Goal: Register for event/course

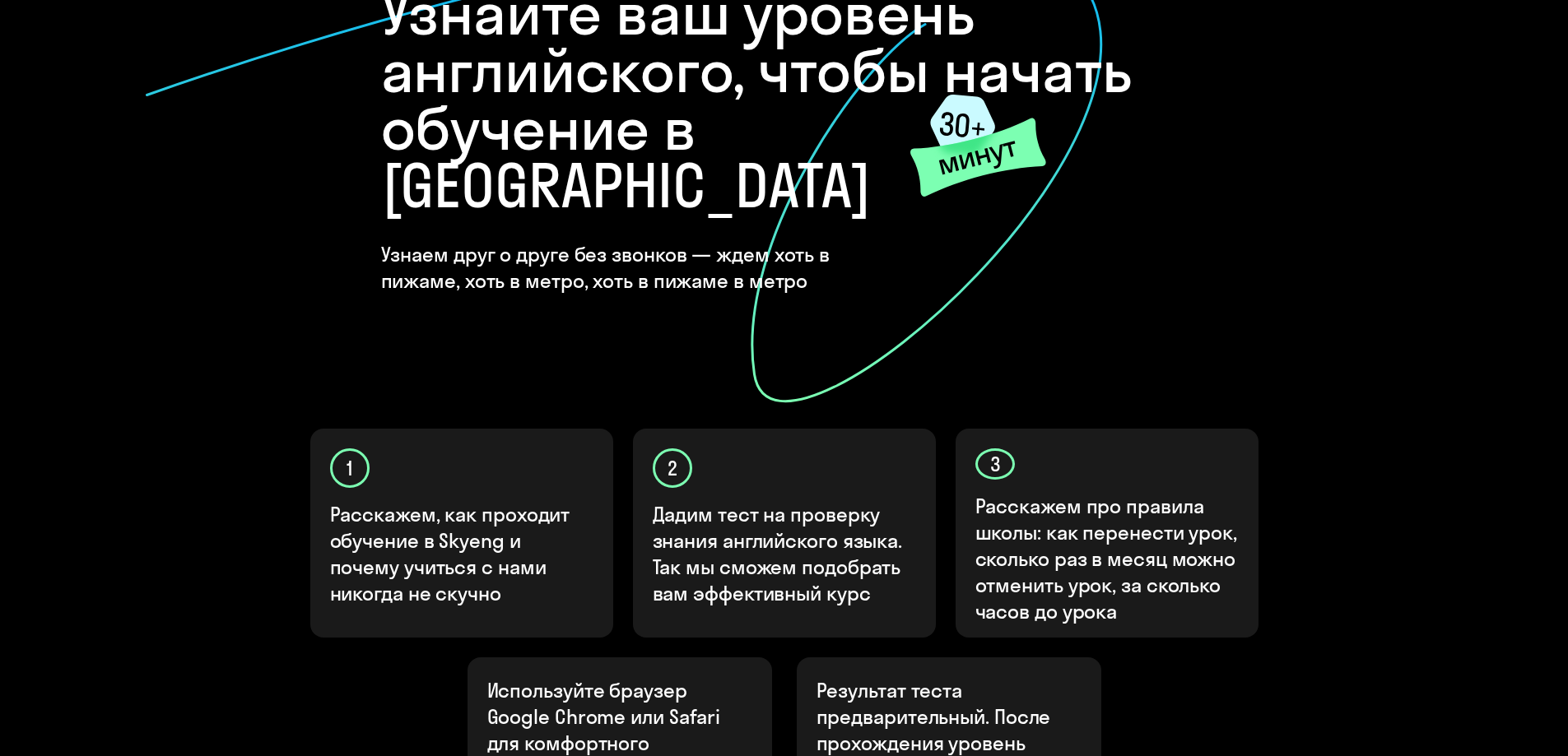
scroll to position [329, 0]
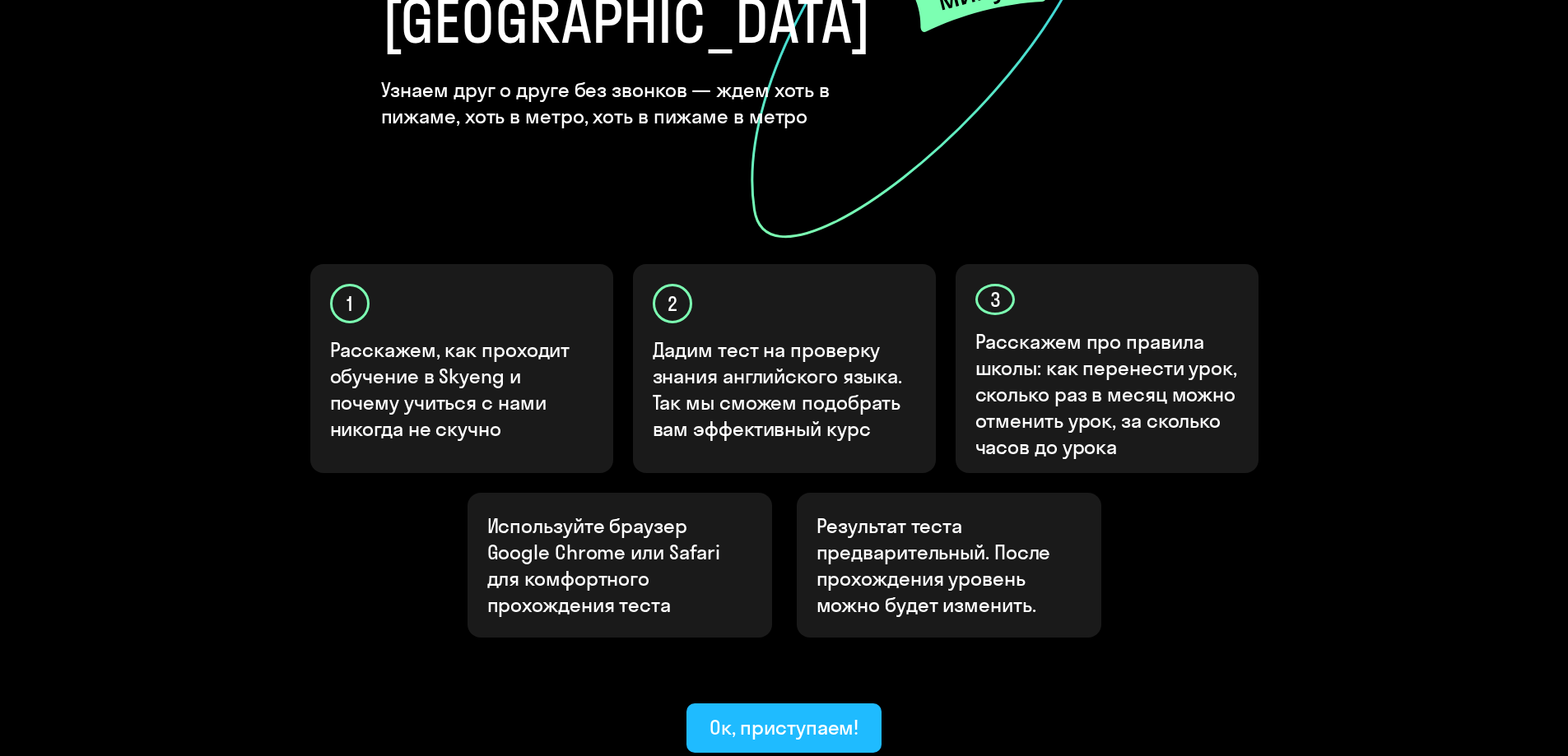
click at [783, 715] on div "Ок, приступаем!" at bounding box center [784, 727] width 149 height 26
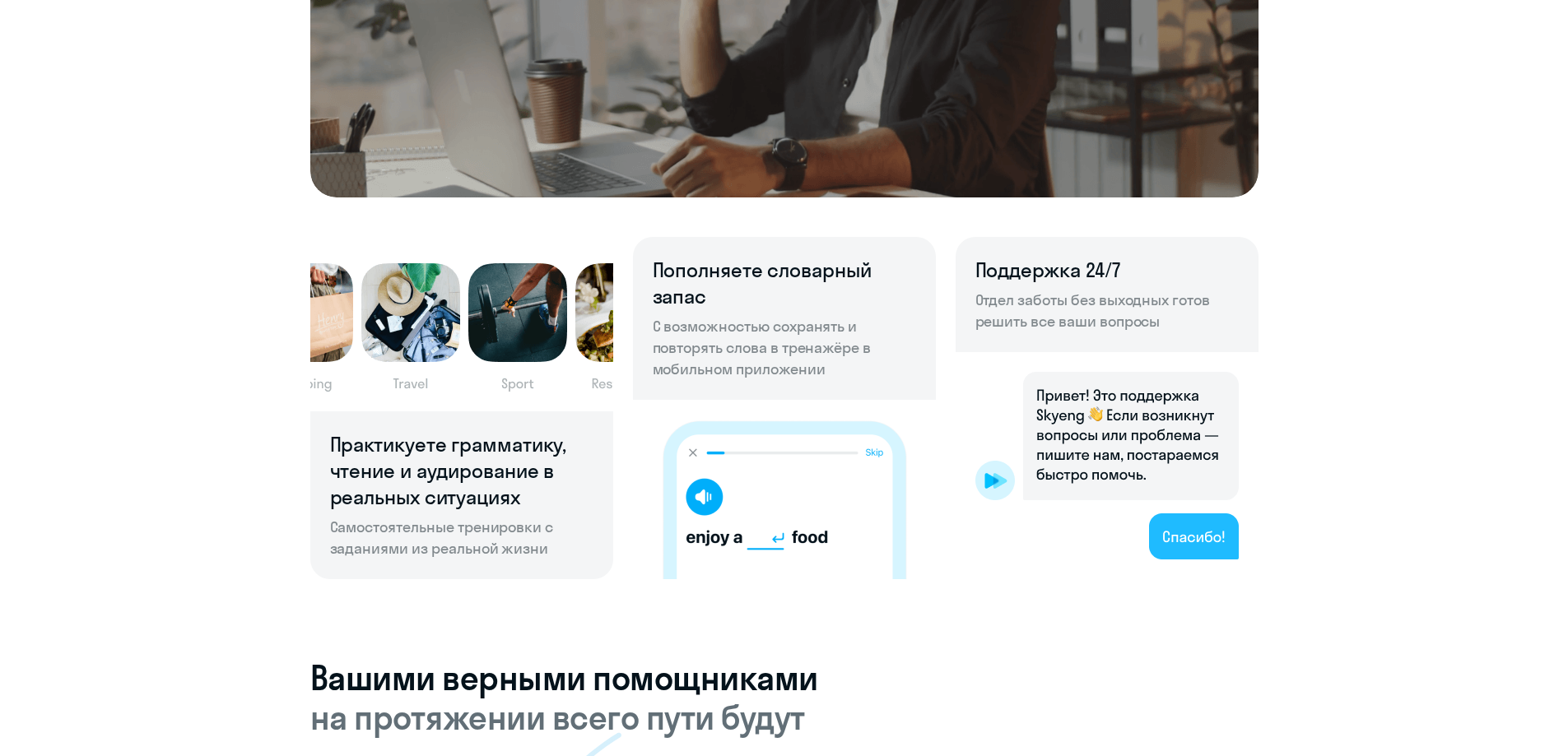
scroll to position [1152, 0]
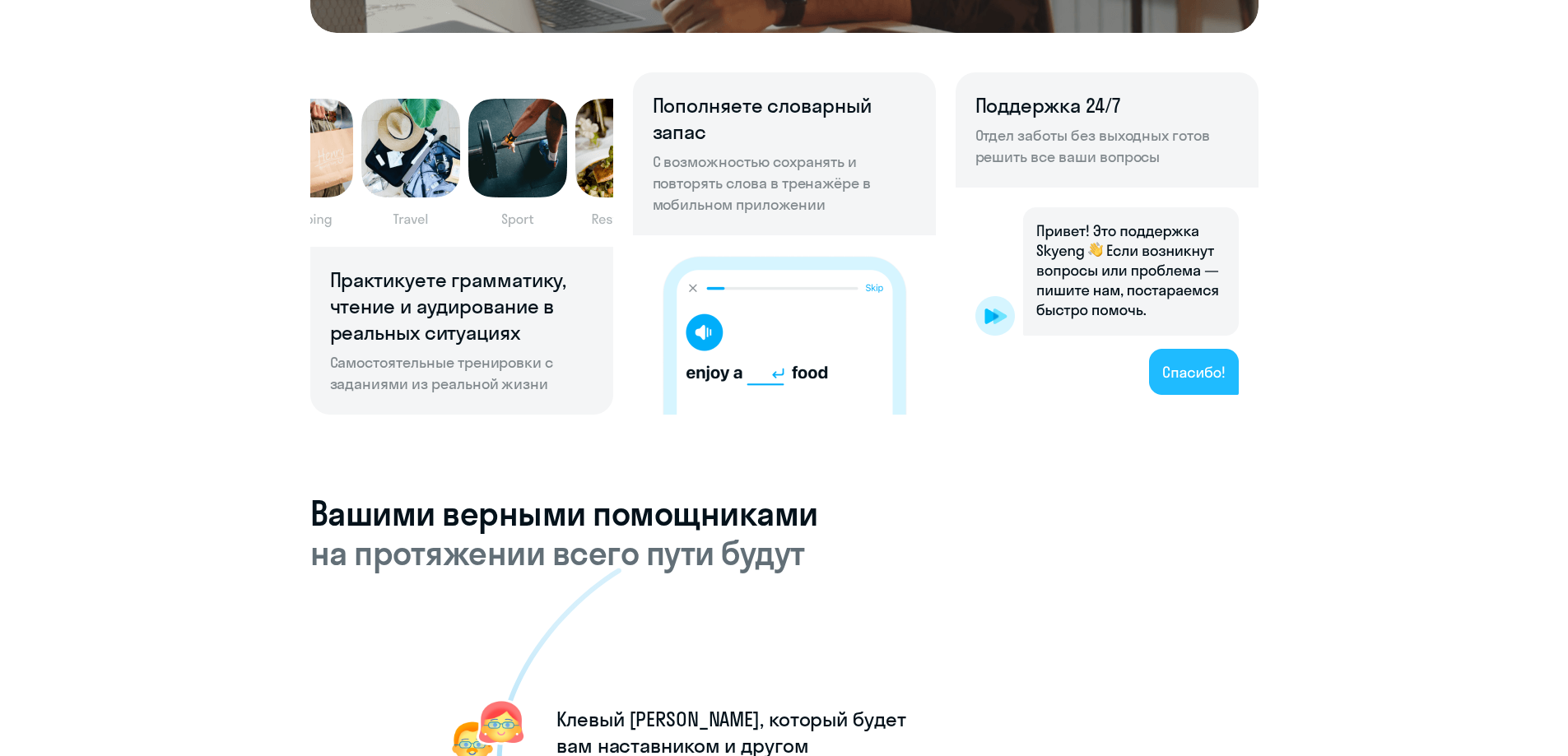
click at [799, 182] on p "С возможностью сохранять и повторять слова в тренажёре в мобильном приложении" at bounding box center [784, 183] width 263 height 65
click at [809, 188] on p "С возможностью сохранять и повторять слова в тренажёре в мобильном приложении" at bounding box center [784, 183] width 263 height 65
click at [806, 194] on p "С возможностью сохранять и повторять слова в тренажёре в мобильном приложении" at bounding box center [784, 183] width 263 height 65
click at [1047, 138] on p "Отдел заботы без выходных готов решить все ваши вопросы" at bounding box center [1106, 147] width 263 height 42
click at [1051, 143] on p "Отдел заботы без выходных готов решить все ваши вопросы" at bounding box center [1106, 147] width 263 height 42
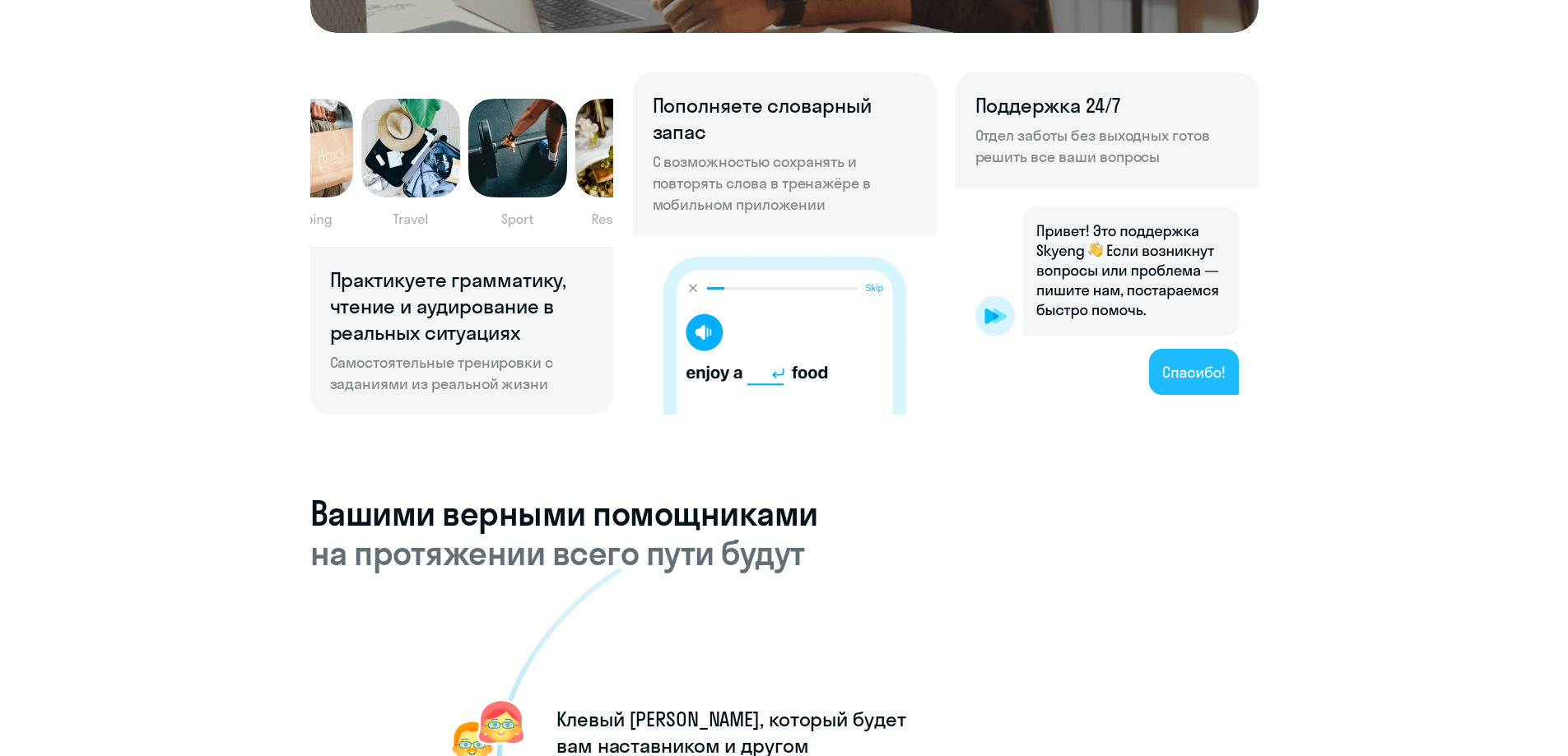
click at [479, 278] on h6 "Практикуете грамматику, чтение и аудирование в реальных ситуациях" at bounding box center [461, 306] width 263 height 79
click at [479, 311] on h6 "Практикуете грамматику, чтение и аудирование в реальных ситуациях" at bounding box center [461, 306] width 263 height 79
click at [479, 343] on h6 "Практикуете грамматику, чтение и аудирование в реальных ситуациях" at bounding box center [461, 306] width 263 height 79
click at [494, 364] on p "Самостоятельные тренировки с заданиями из реальной жизни" at bounding box center [461, 373] width 263 height 42
click at [500, 381] on p "Самостоятельные тренировки с заданиями из реальной жизни" at bounding box center [461, 373] width 263 height 42
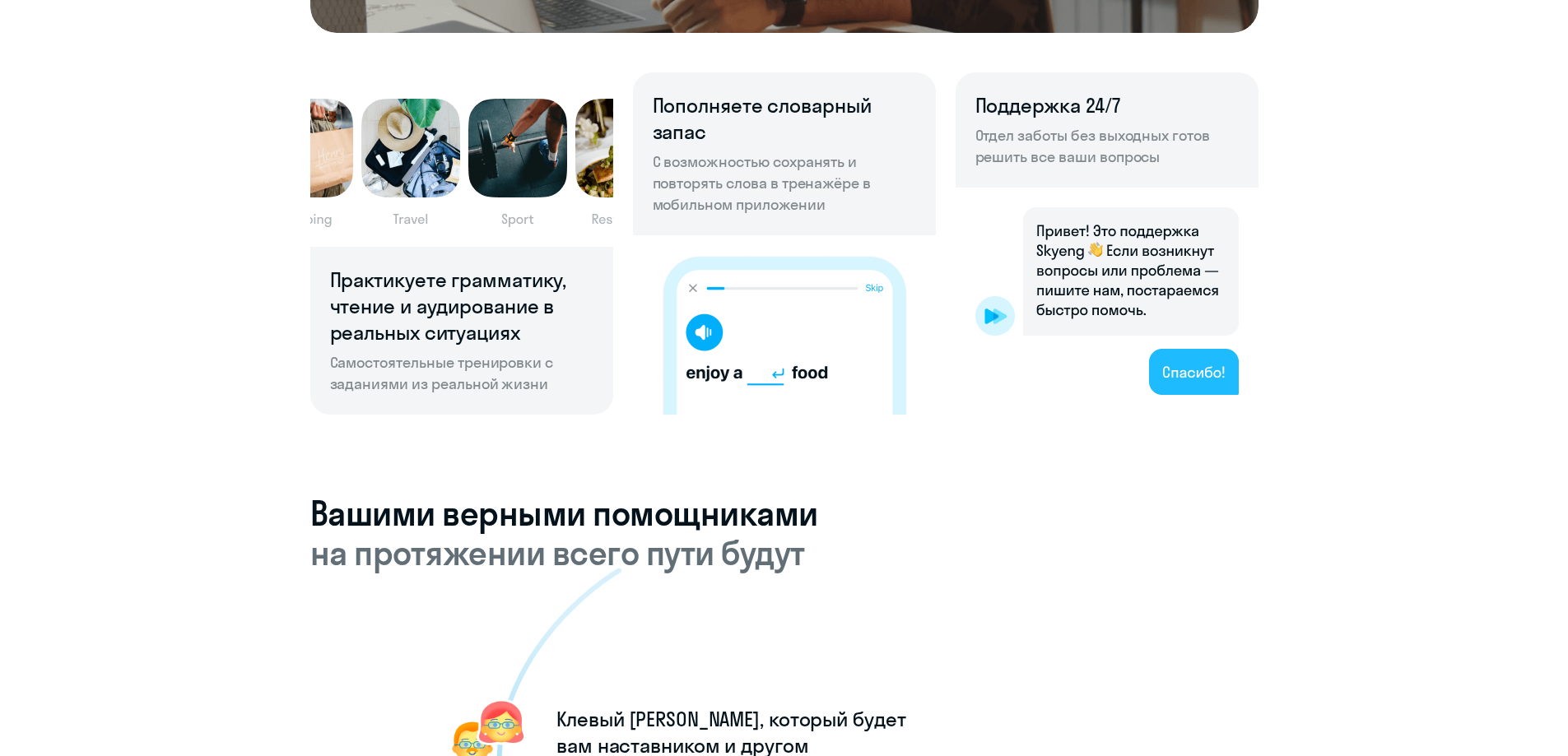
scroll to position [1069, 0]
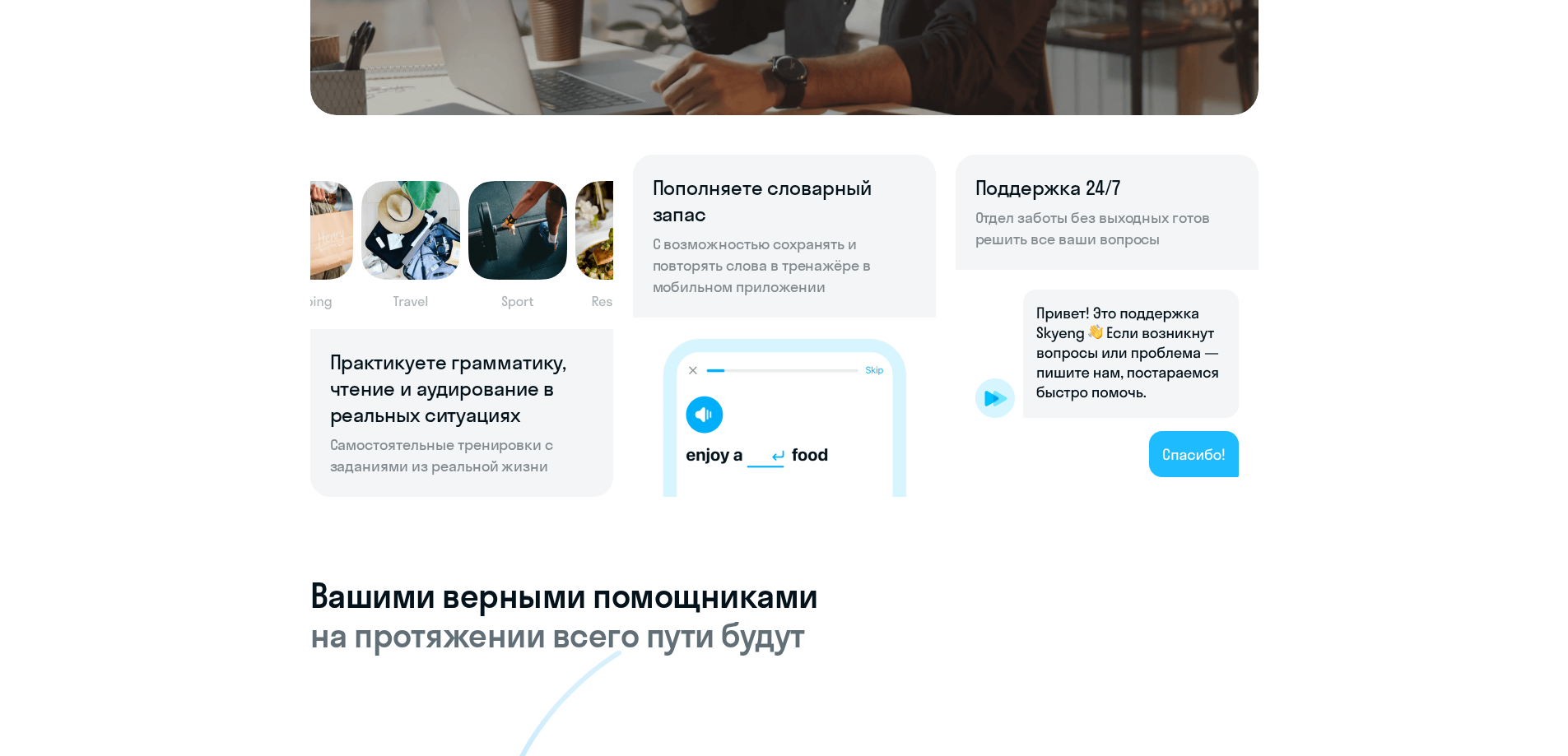
click at [490, 397] on h6 "Практикуете грамматику, чтение и аудирование в реальных ситуациях" at bounding box center [461, 389] width 263 height 79
click at [498, 451] on p "Самостоятельные тренировки с заданиями из реальной жизни" at bounding box center [461, 456] width 263 height 42
click at [792, 256] on p "С возможностью сохранять и повторять слова в тренажёре в мобильном приложении" at bounding box center [784, 265] width 263 height 65
click at [795, 402] on img at bounding box center [784, 407] width 303 height 179
click at [1080, 370] on img at bounding box center [1107, 384] width 303 height 228
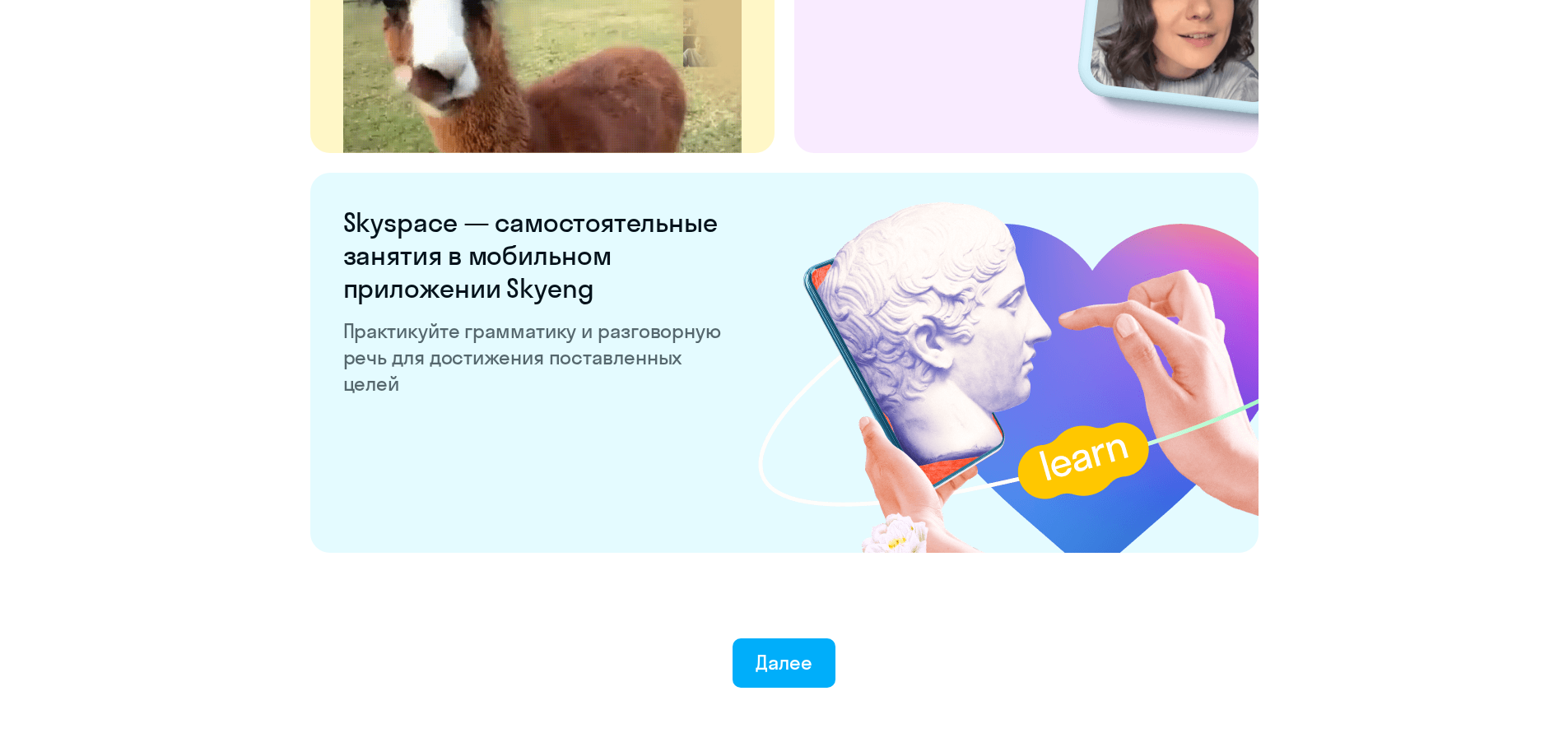
scroll to position [3058, 0]
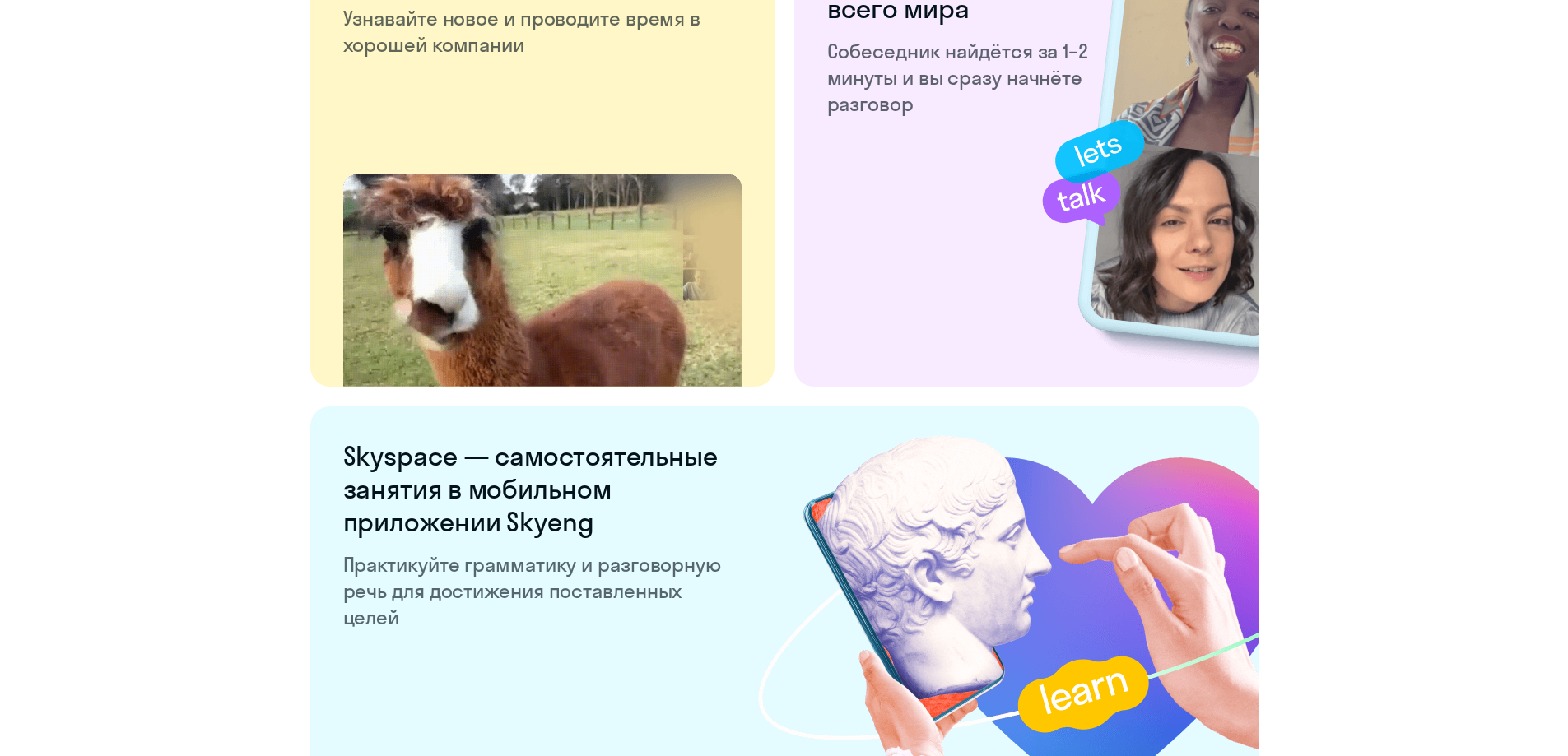
scroll to position [2482, 0]
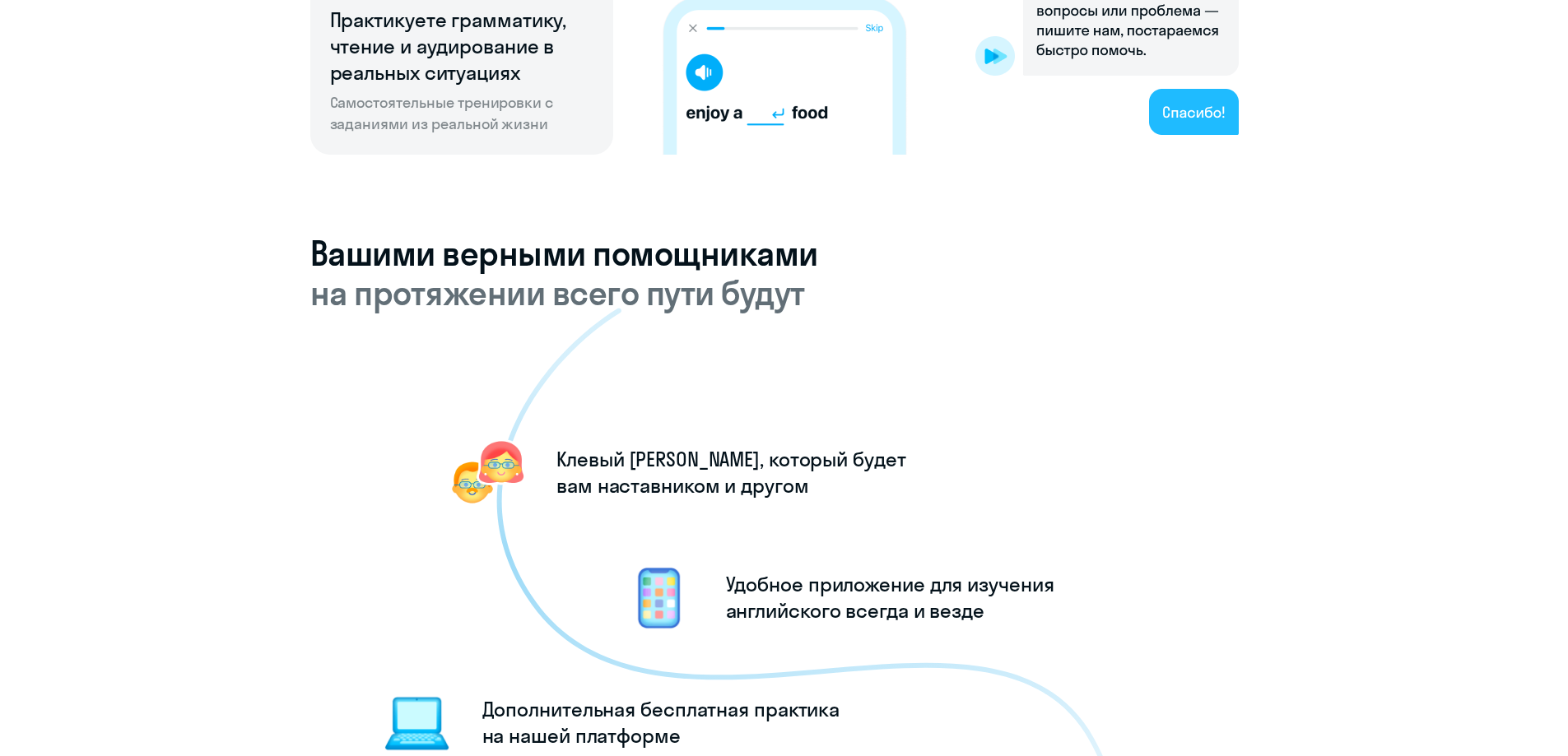
scroll to position [1577, 0]
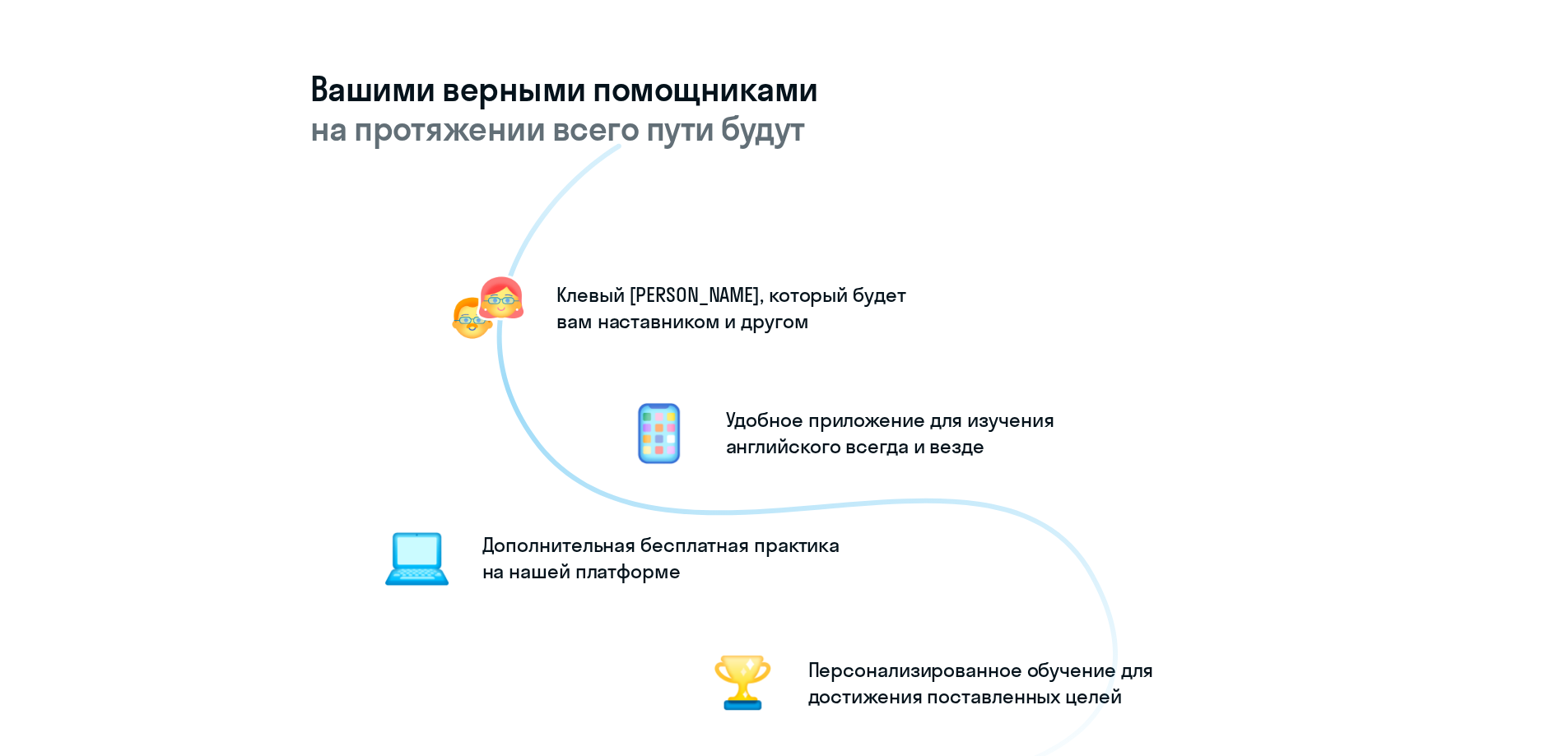
click at [833, 408] on icon at bounding box center [807, 464] width 622 height 642
click at [852, 444] on icon at bounding box center [807, 464] width 622 height 642
click at [596, 537] on icon at bounding box center [807, 464] width 622 height 642
click at [608, 566] on icon at bounding box center [807, 464] width 622 height 642
drag, startPoint x: 718, startPoint y: 548, endPoint x: 787, endPoint y: 564, distance: 70.8
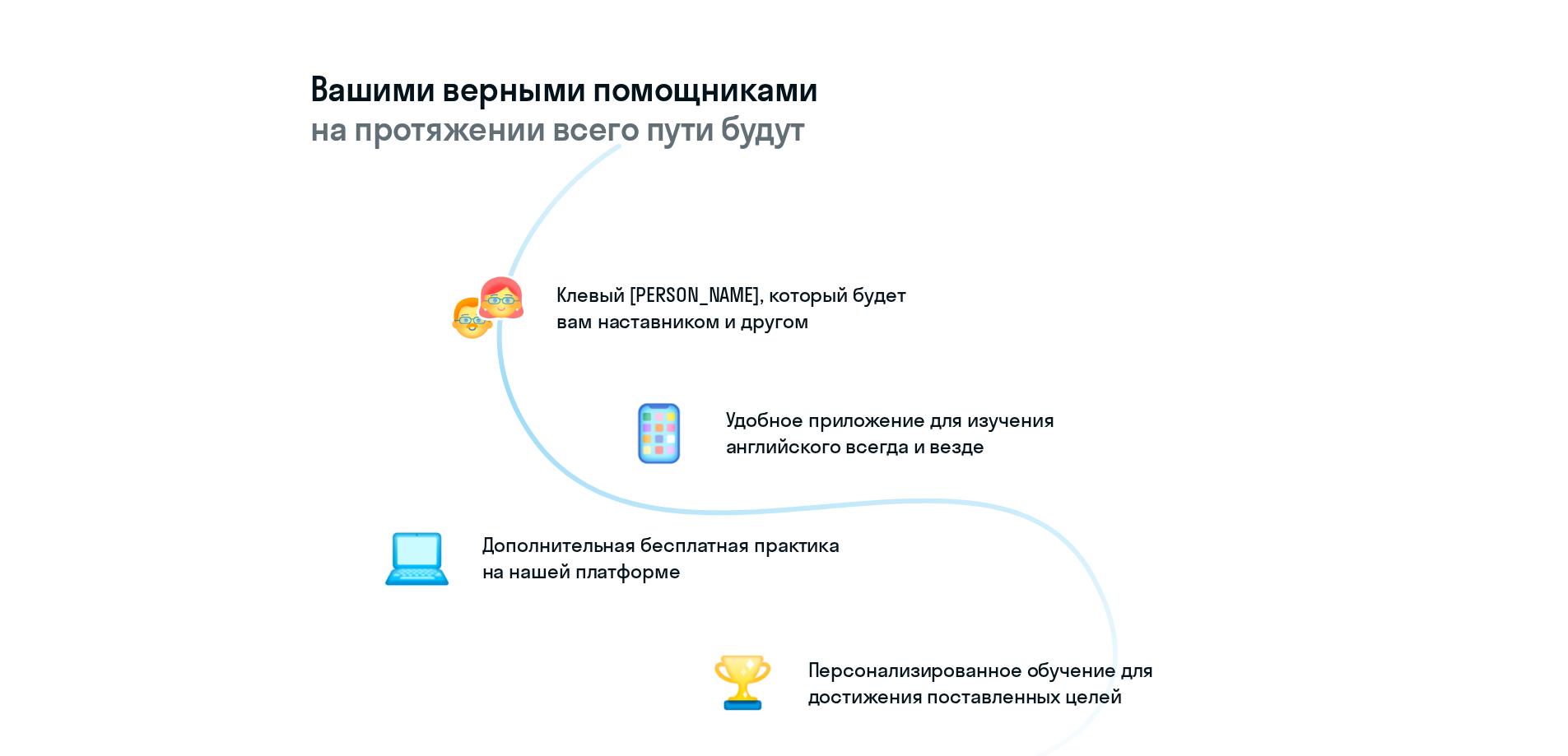
click at [719, 547] on icon at bounding box center [807, 464] width 622 height 642
click at [976, 679] on icon at bounding box center [807, 464] width 622 height 642
click at [1043, 696] on icon at bounding box center [807, 464] width 622 height 642
click at [1004, 672] on icon at bounding box center [807, 464] width 622 height 642
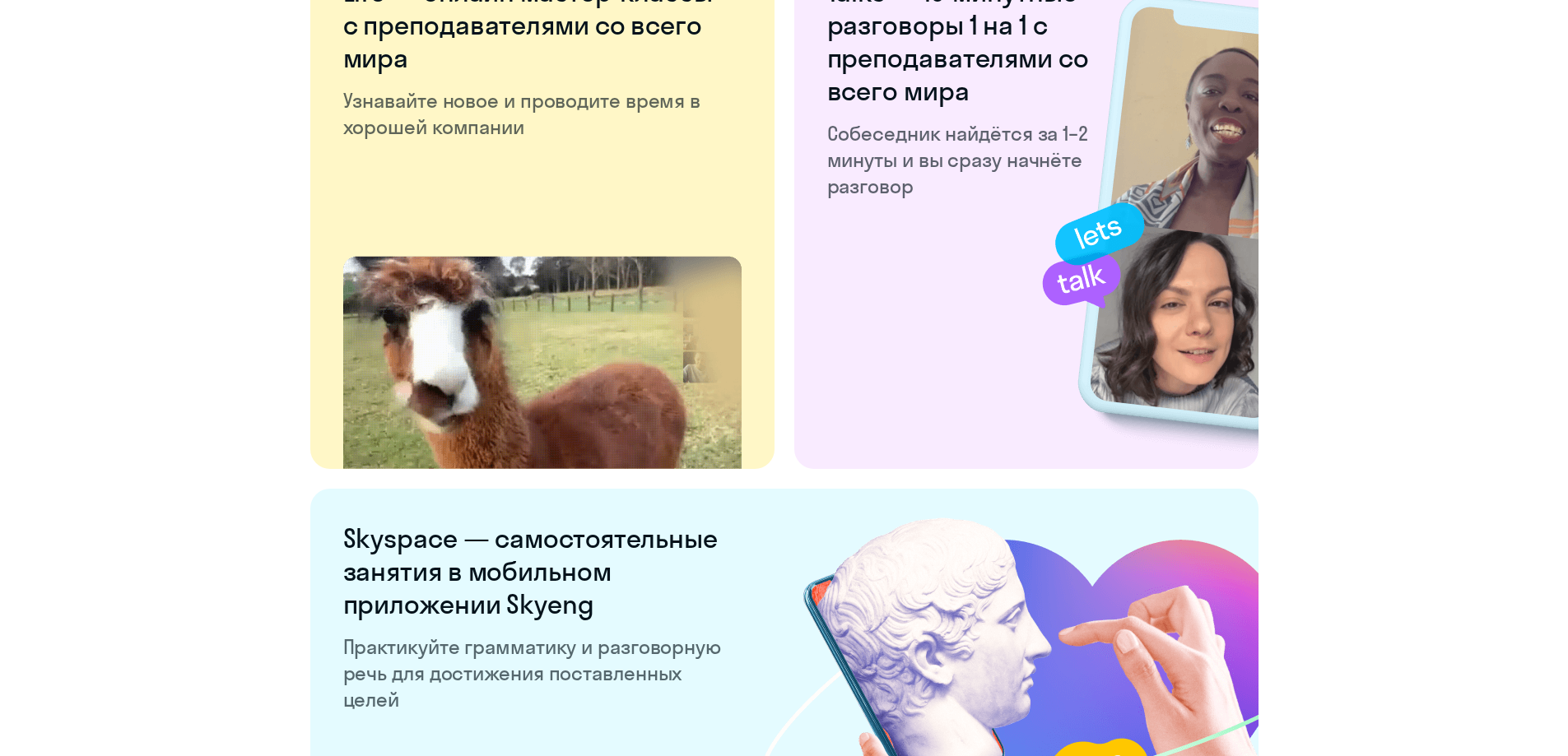
scroll to position [3058, 0]
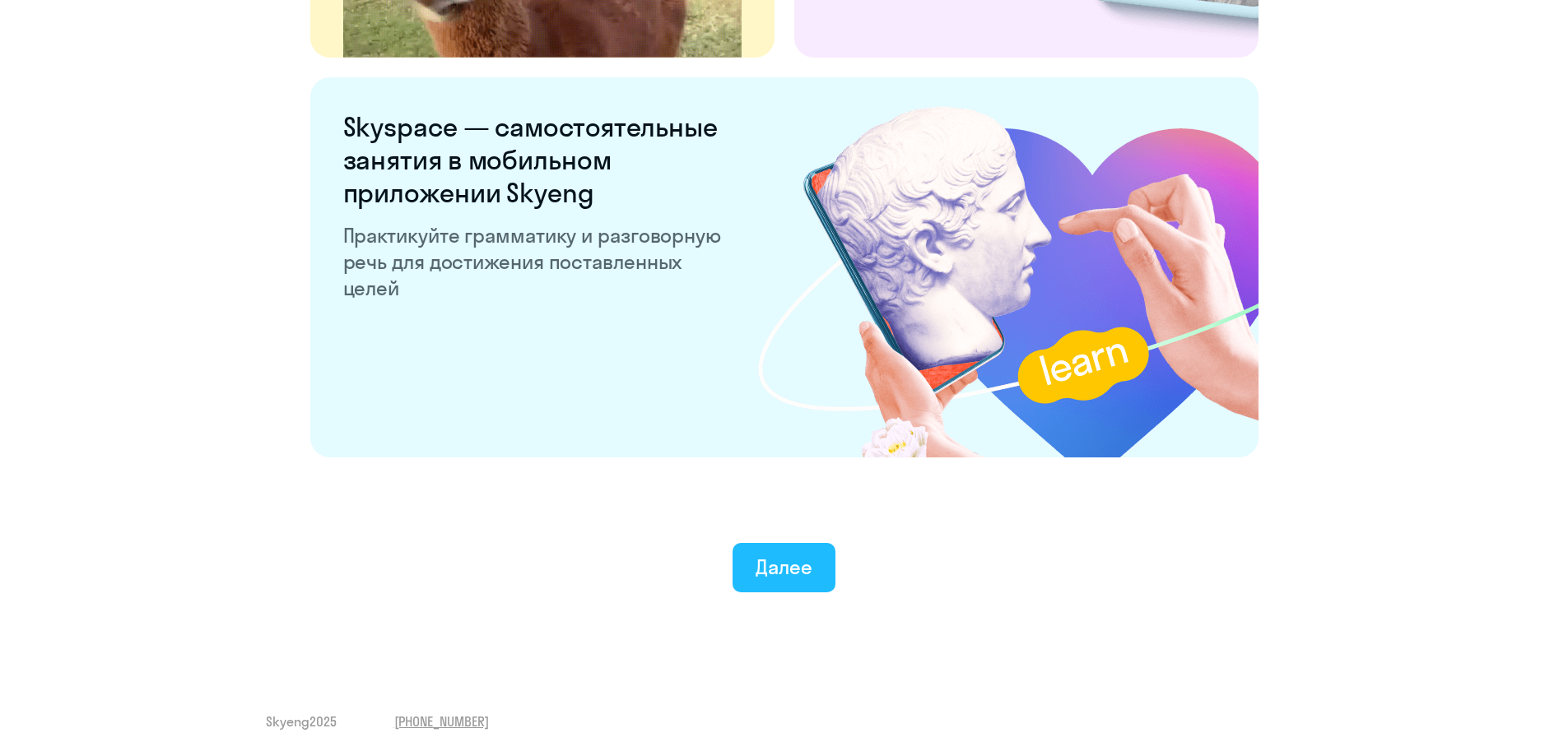
click at [800, 577] on div "Далее" at bounding box center [783, 566] width 57 height 26
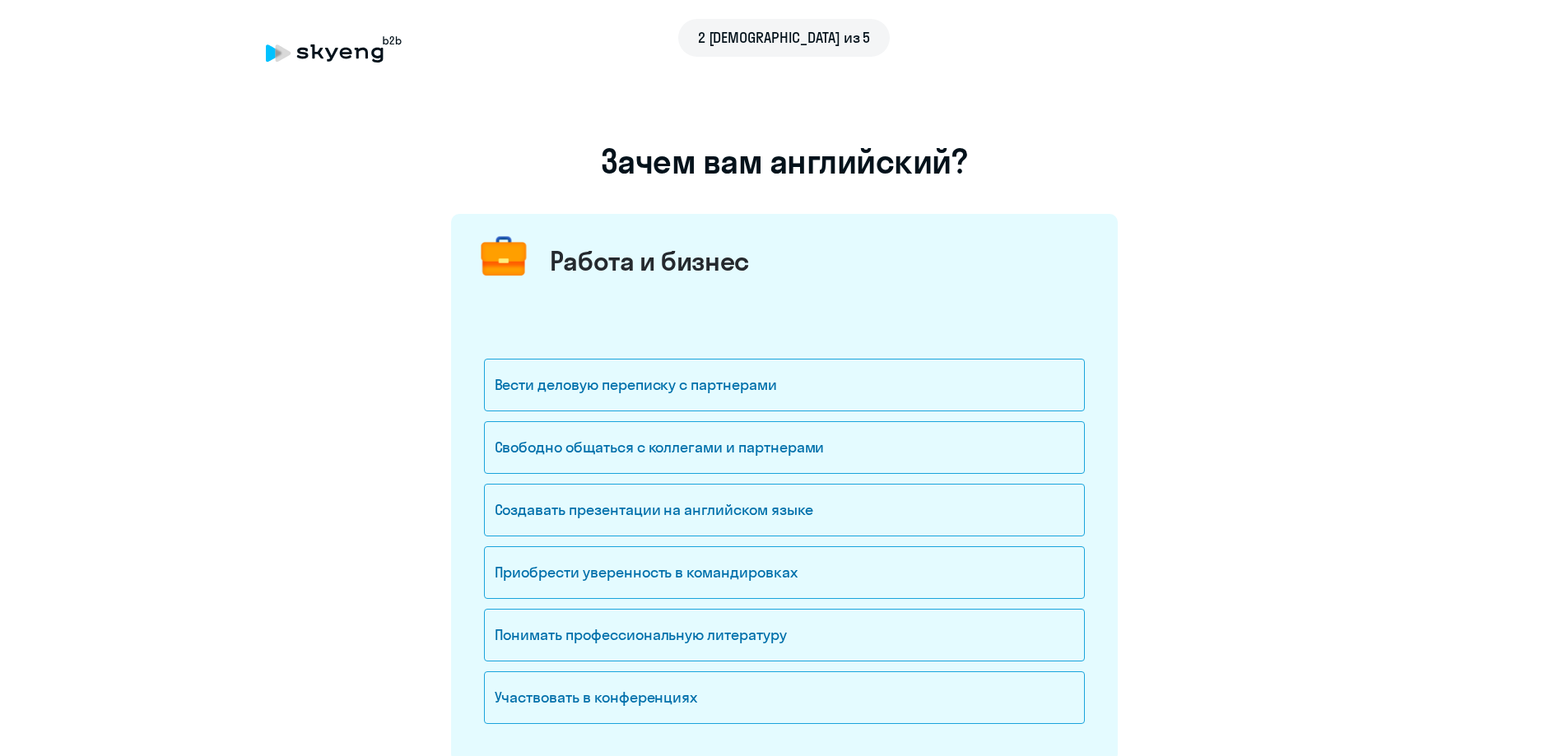
scroll to position [165, 0]
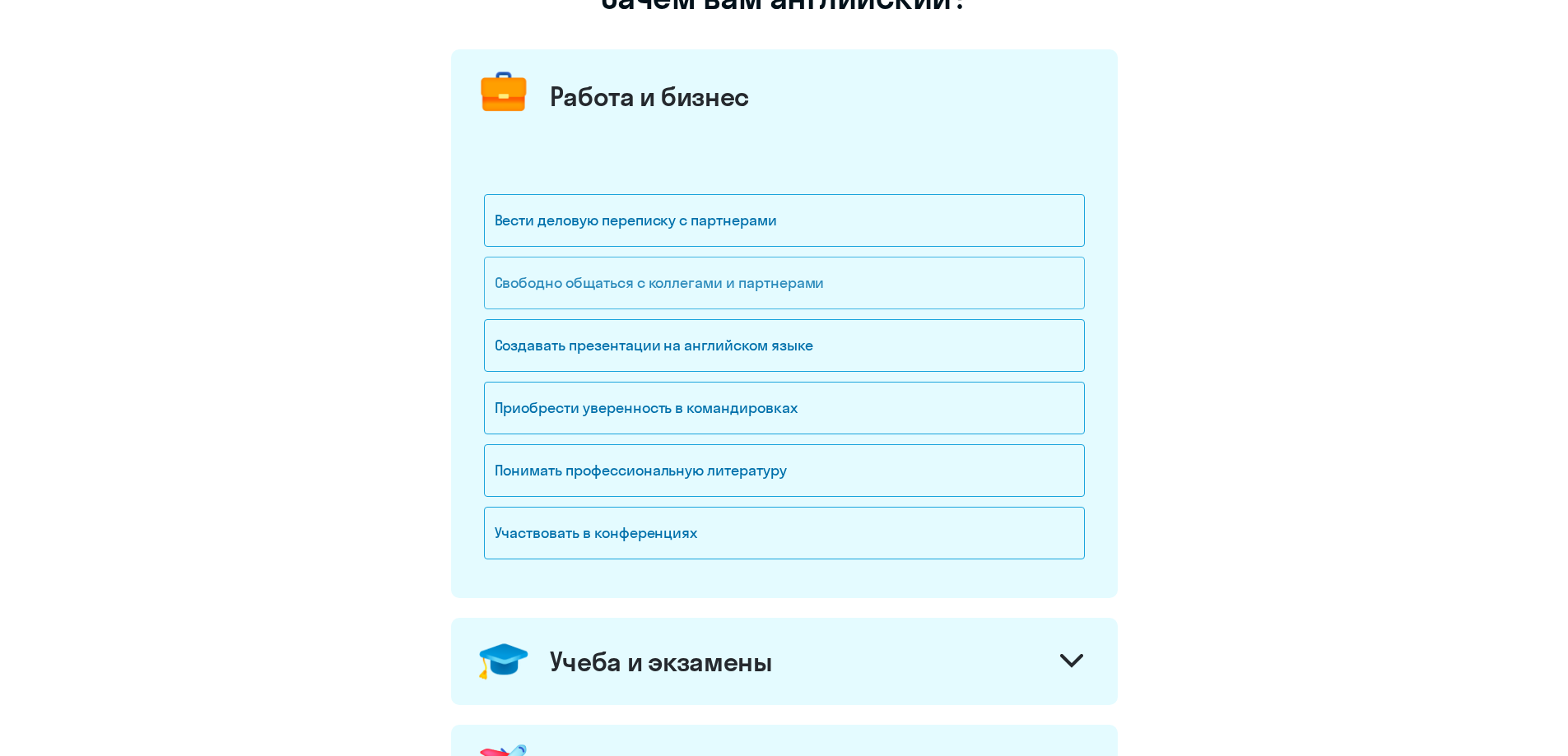
click at [778, 284] on div "Свободно общаться с коллегами и партнерами" at bounding box center [784, 283] width 601 height 53
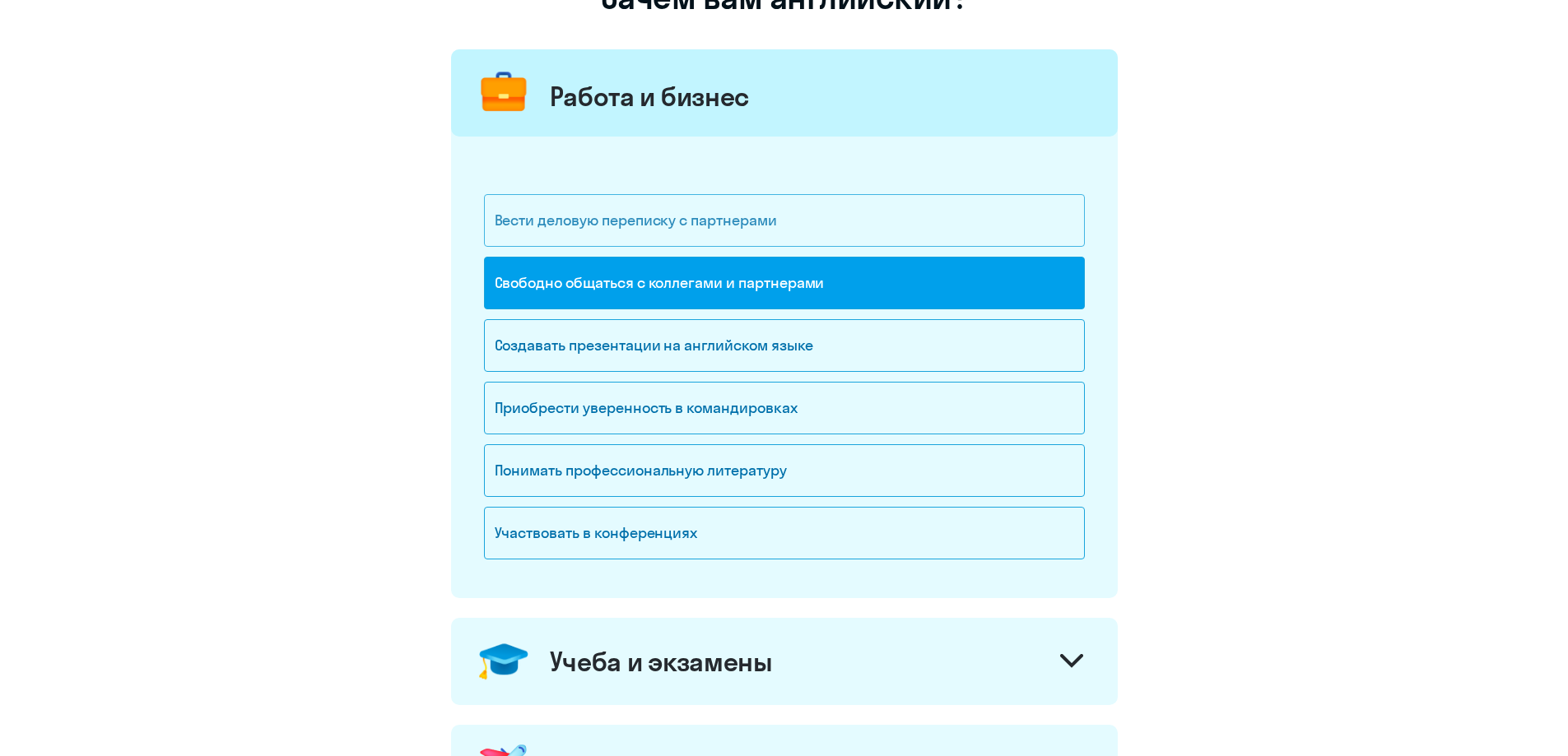
click at [774, 218] on div "Вести деловую переписку с партнерами" at bounding box center [784, 220] width 601 height 53
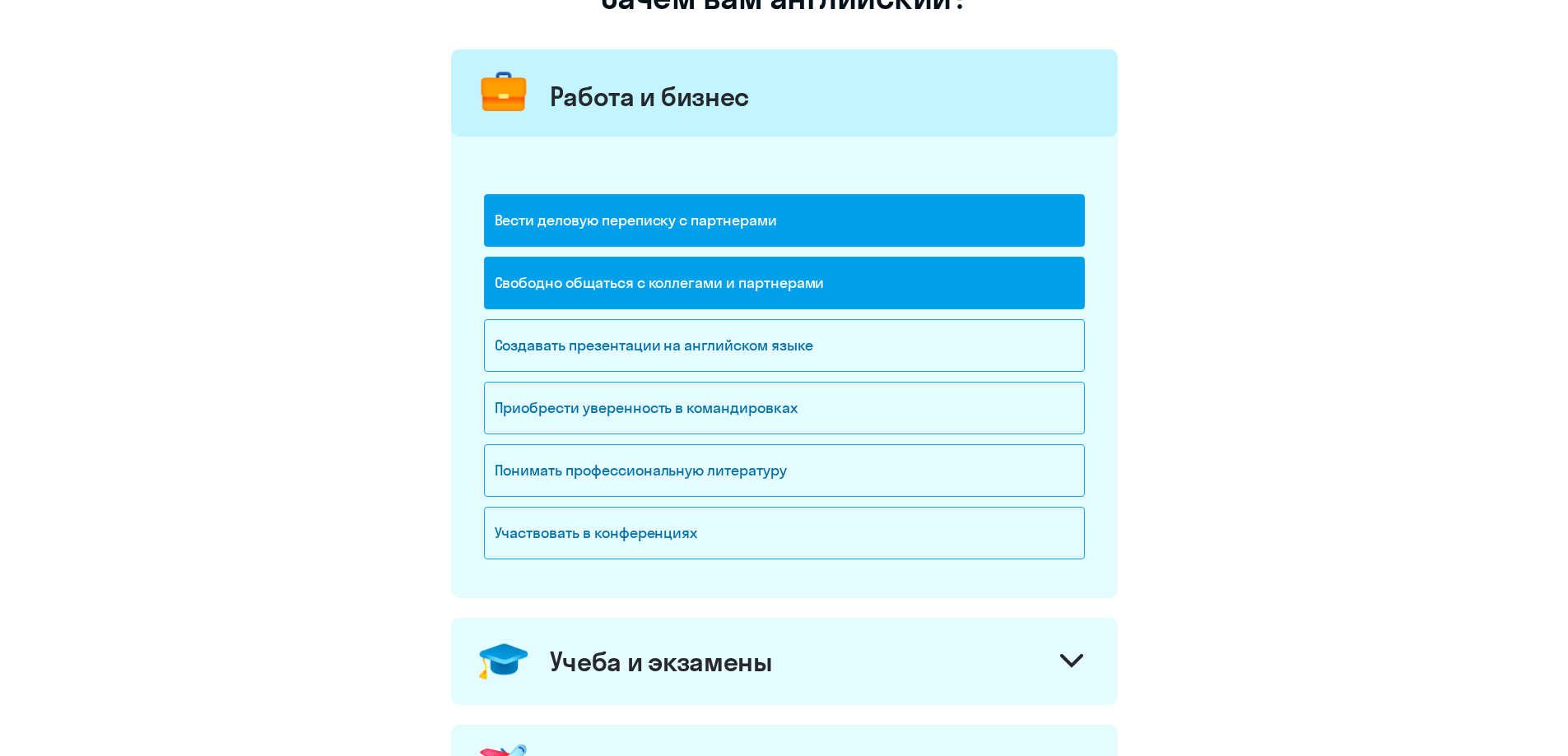
click at [824, 229] on div "Вести деловую переписку с партнерами" at bounding box center [784, 220] width 601 height 53
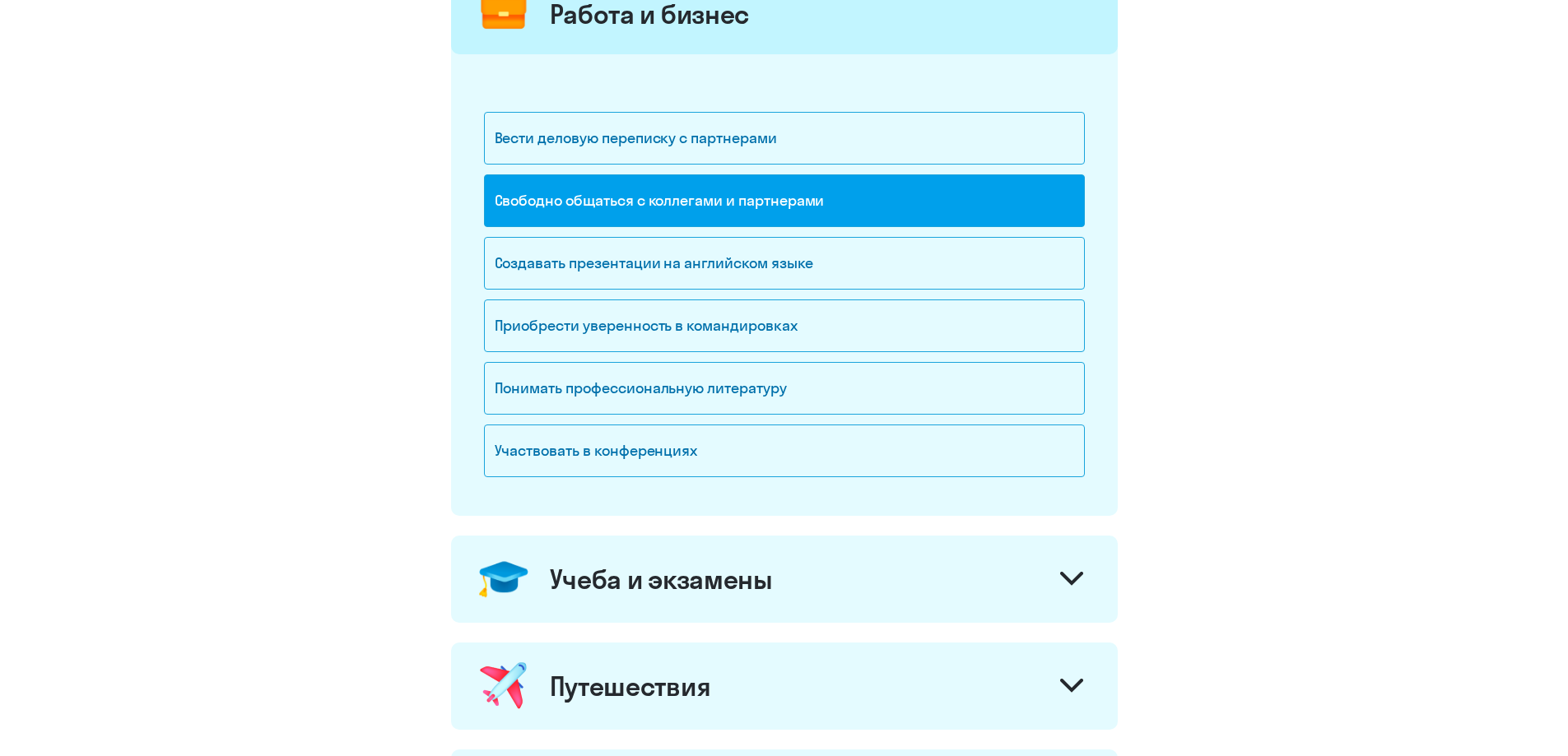
scroll to position [741, 0]
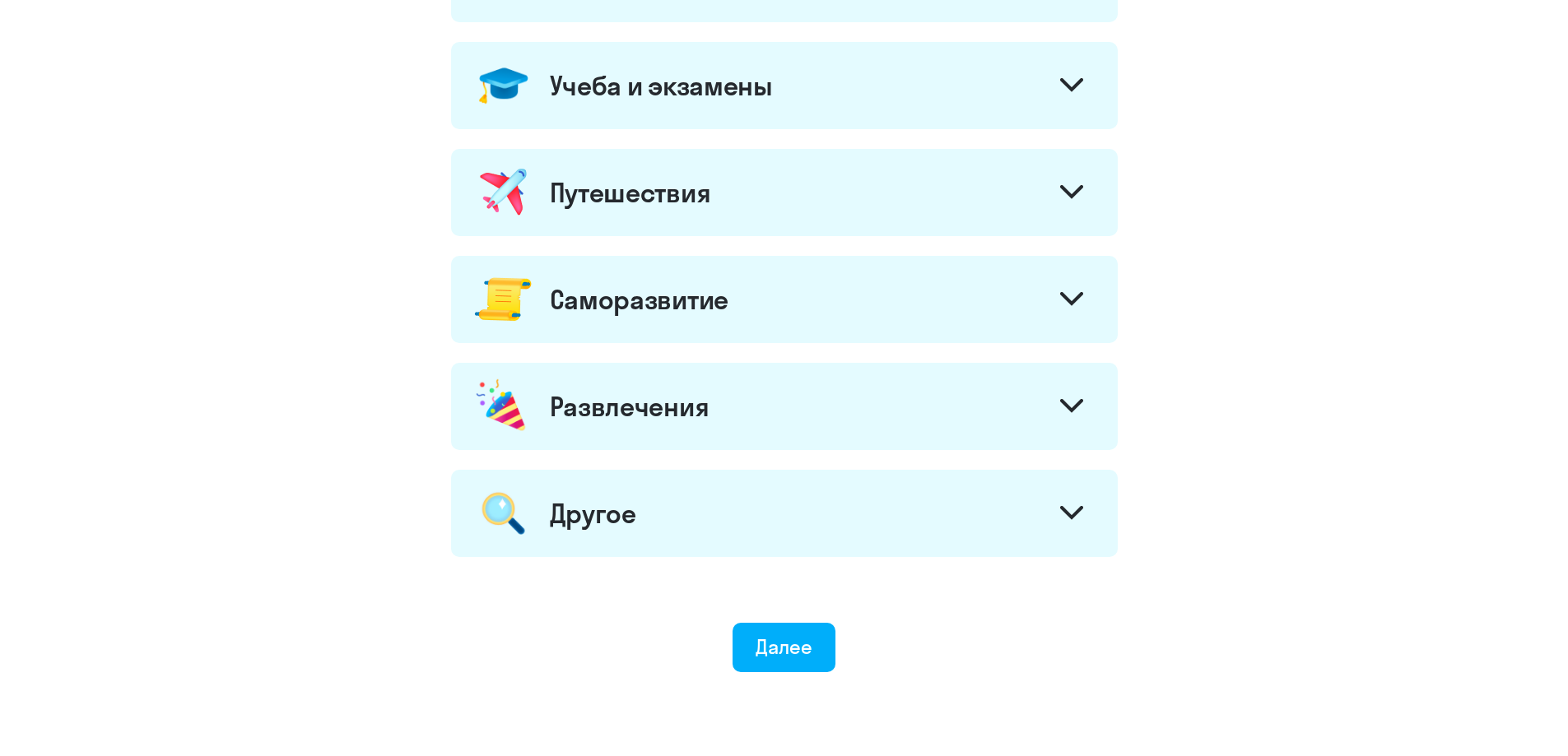
click at [1065, 500] on div at bounding box center [1070, 515] width 40 height 40
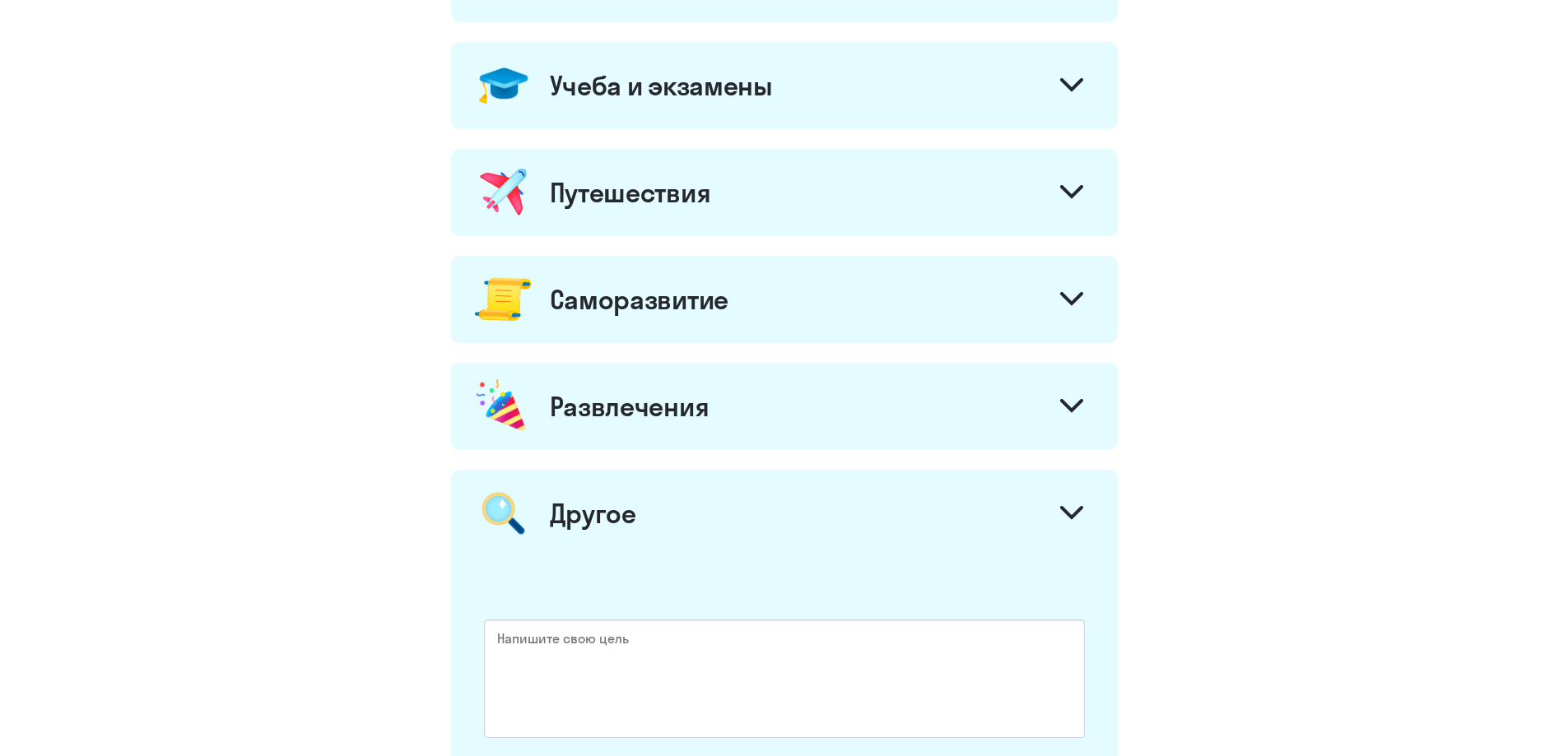
click at [1072, 498] on div at bounding box center [1070, 515] width 40 height 40
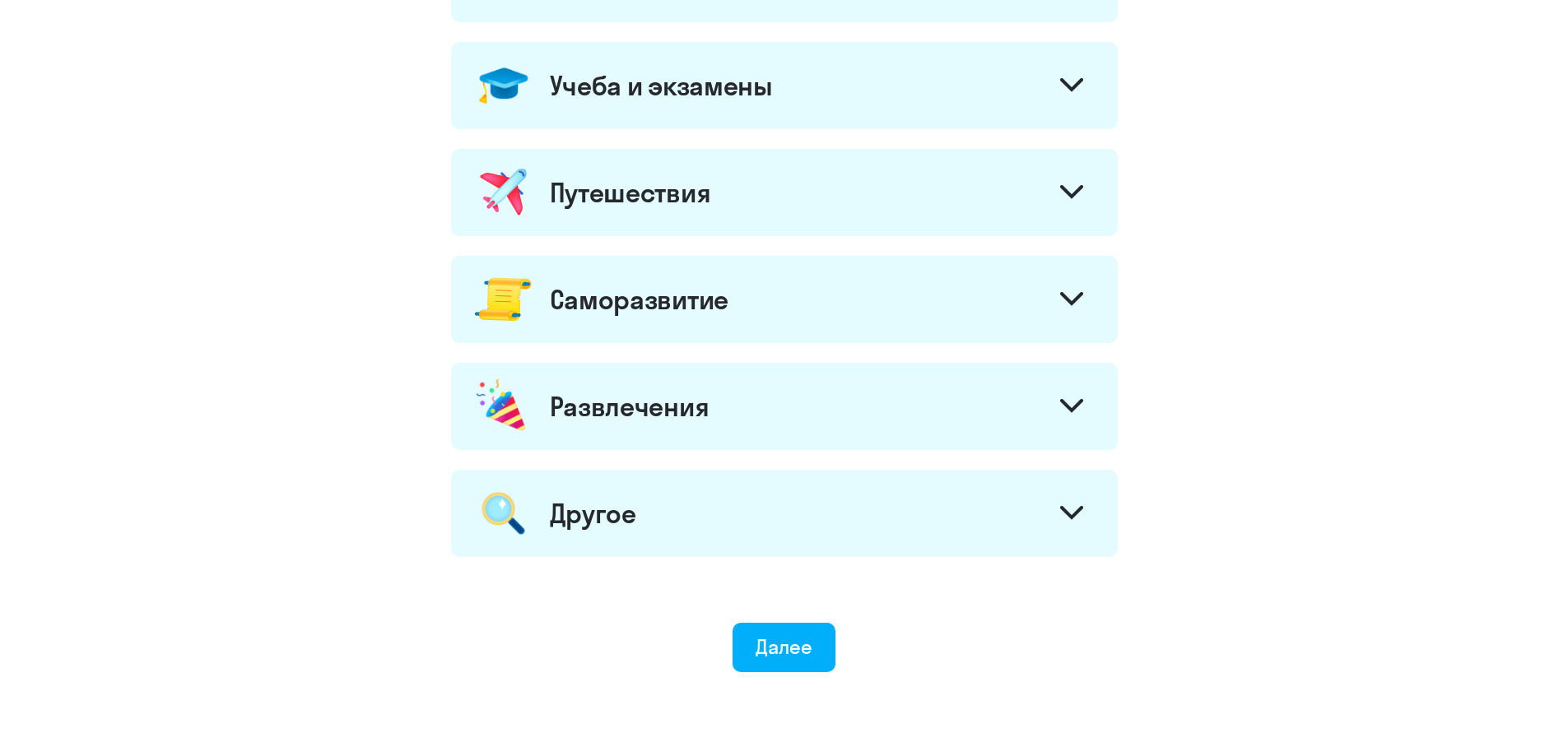
click at [1067, 306] on icon at bounding box center [1071, 299] width 23 height 14
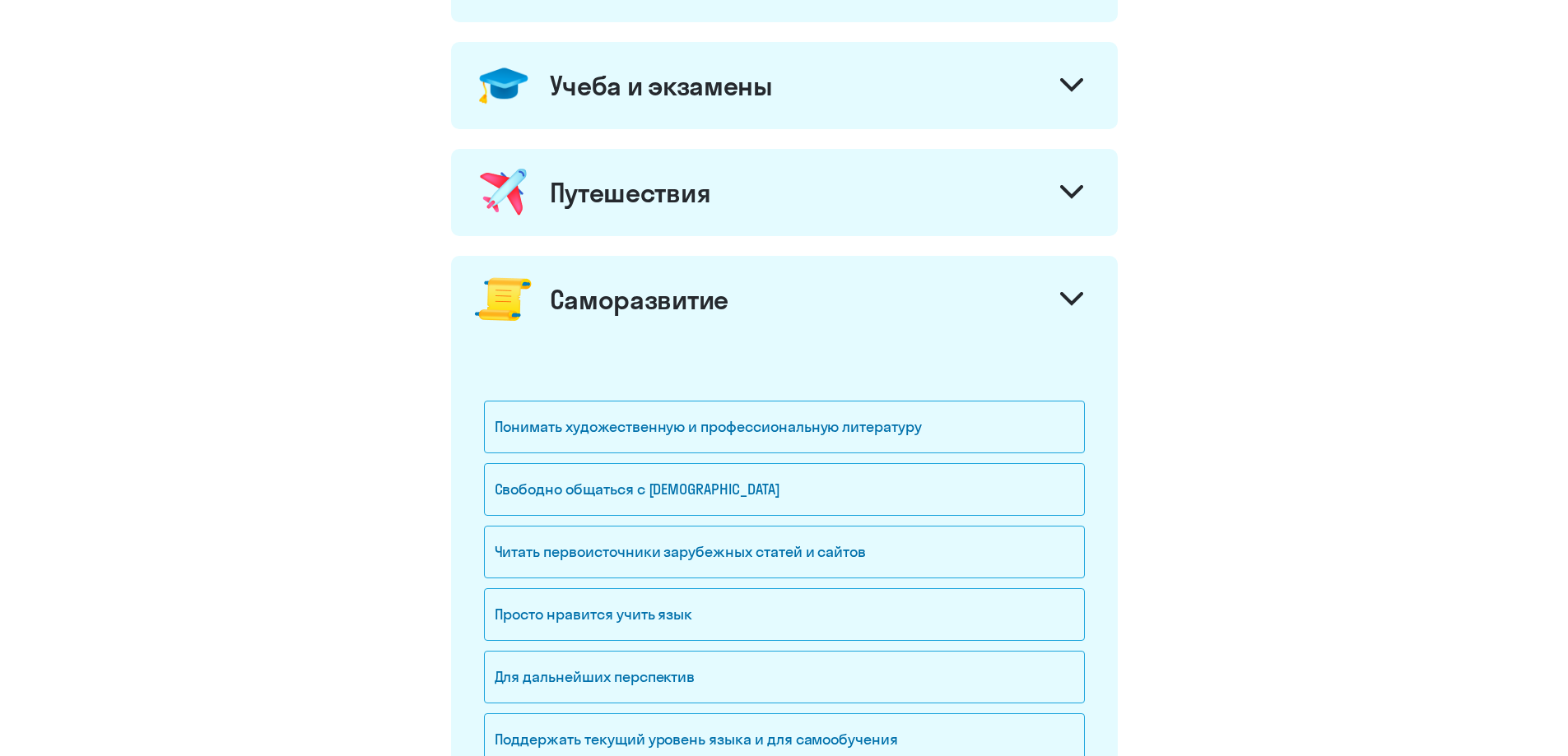
scroll to position [905, 0]
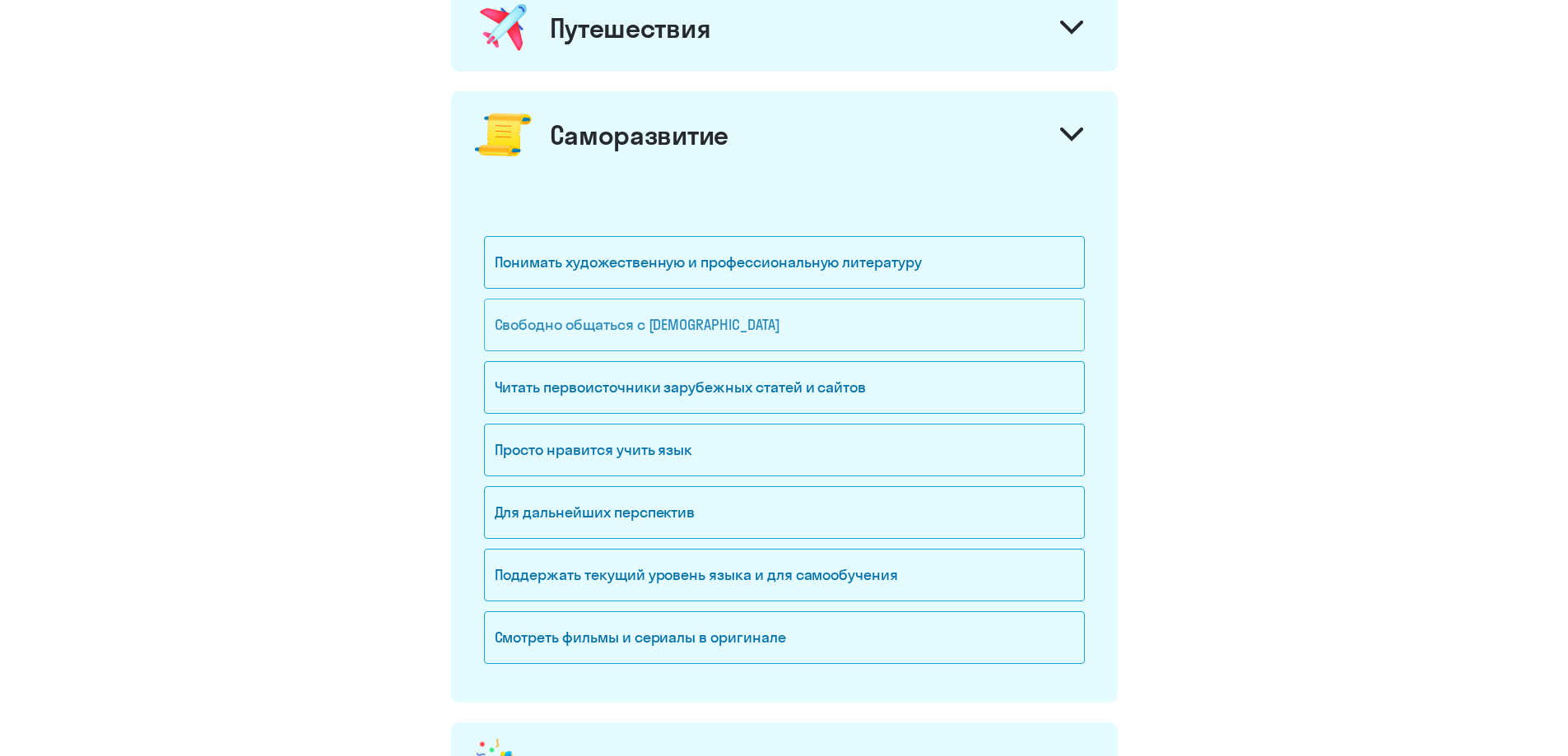
click at [805, 310] on div "Свободно общаться с [DEMOGRAPHIC_DATA]" at bounding box center [784, 325] width 601 height 53
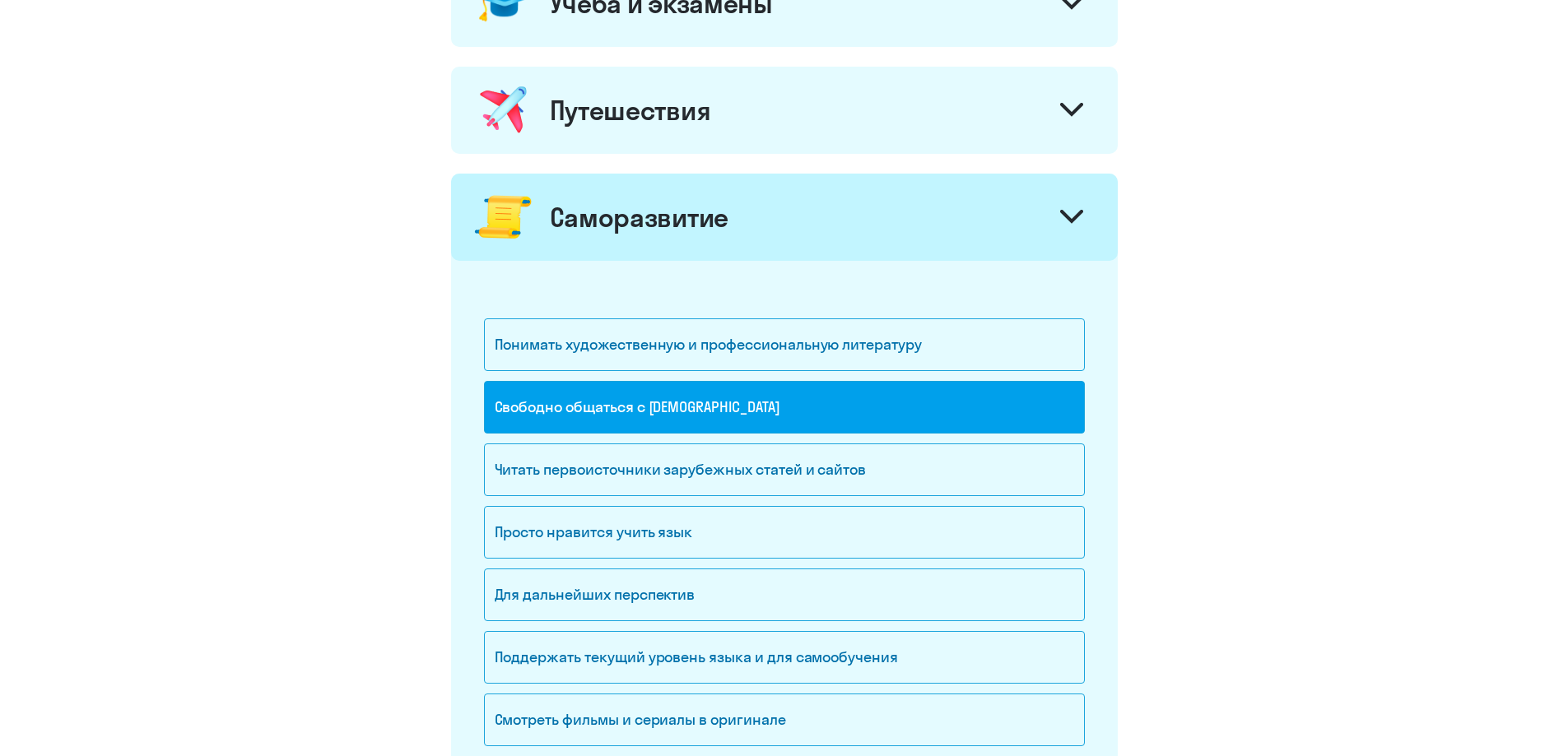
scroll to position [1069, 0]
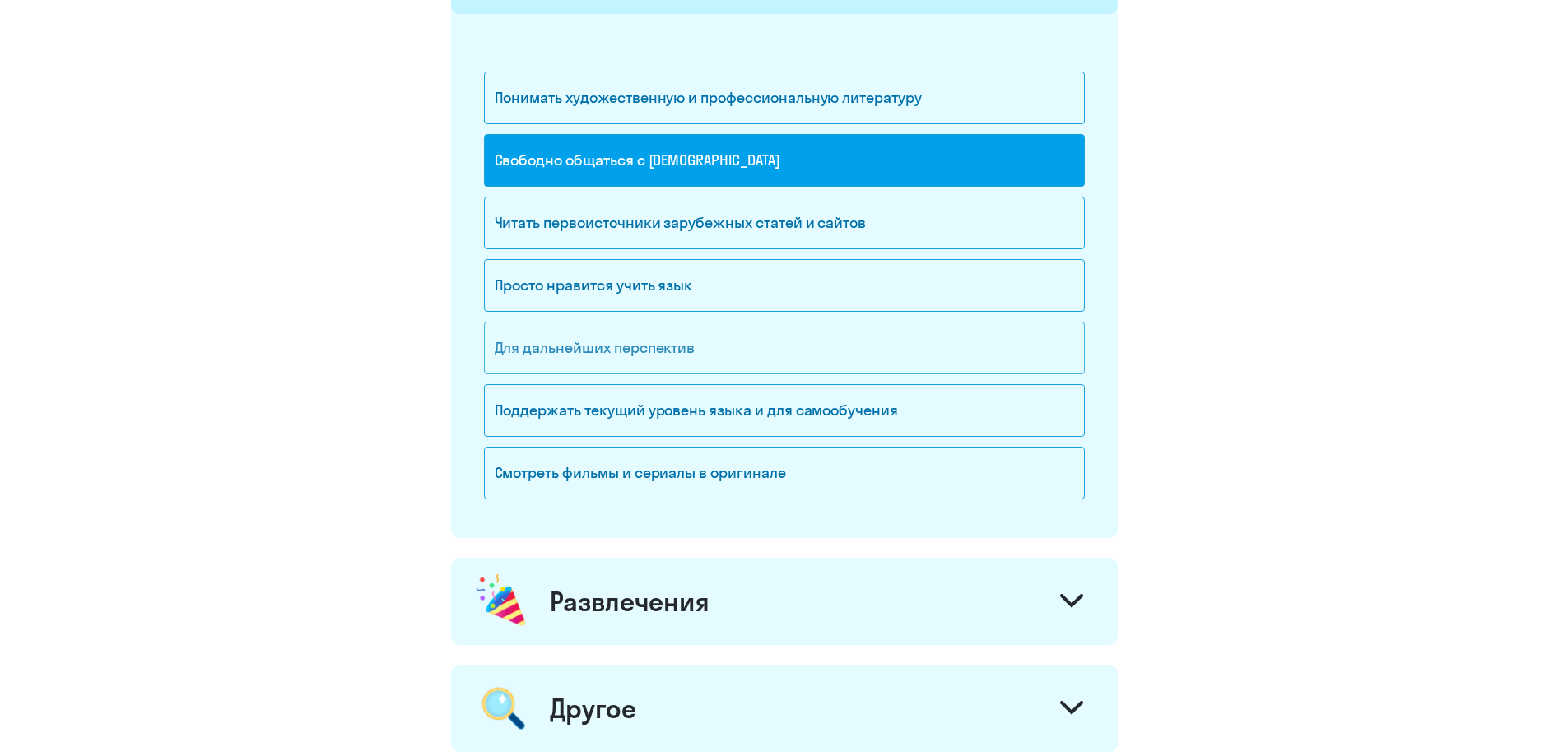
click at [762, 342] on div "Для дальнейших перспектив" at bounding box center [784, 348] width 601 height 53
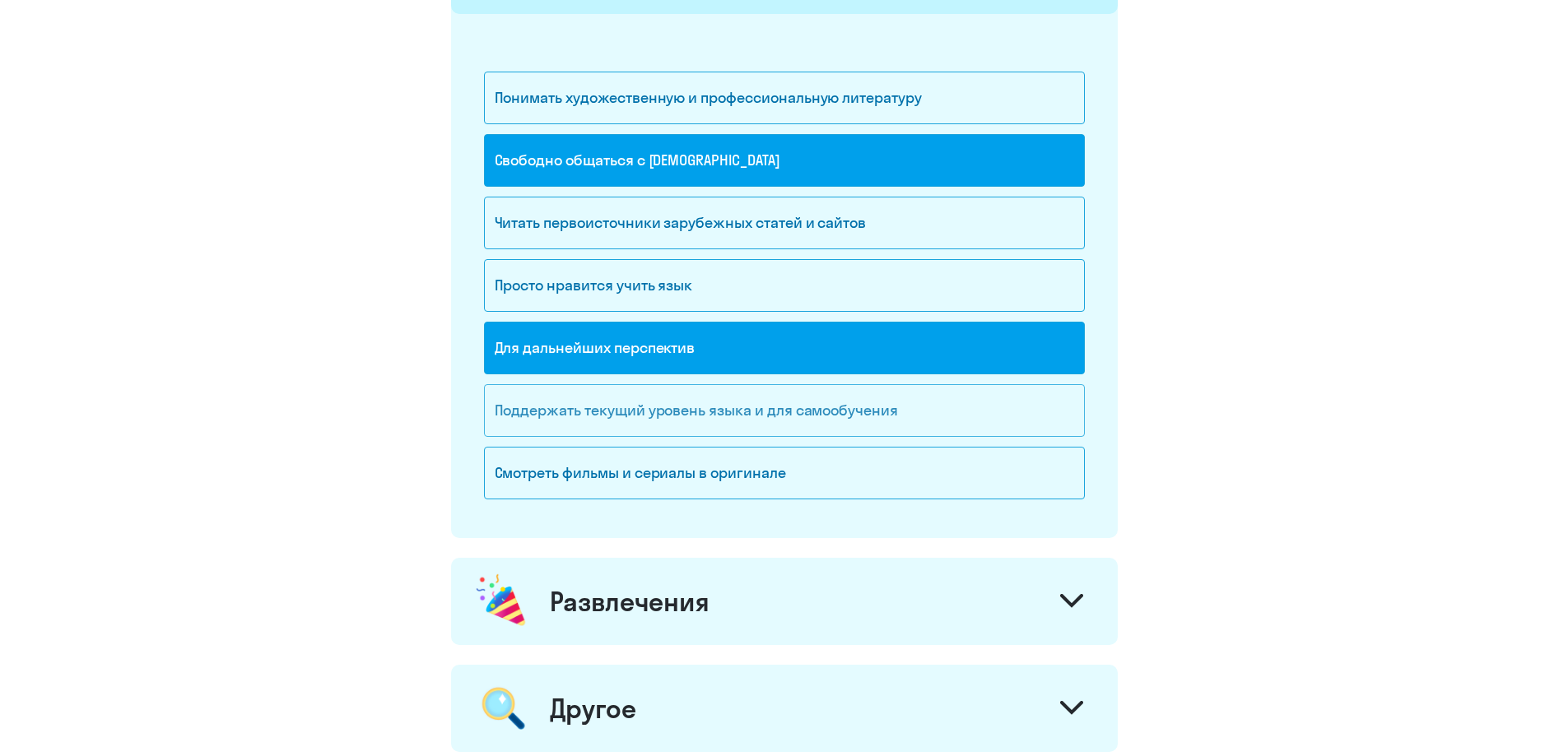
drag, startPoint x: 954, startPoint y: 412, endPoint x: 978, endPoint y: 423, distance: 26.4
click at [952, 411] on div "Поддержать текущий уровень языка и для cамообучения" at bounding box center [784, 410] width 601 height 53
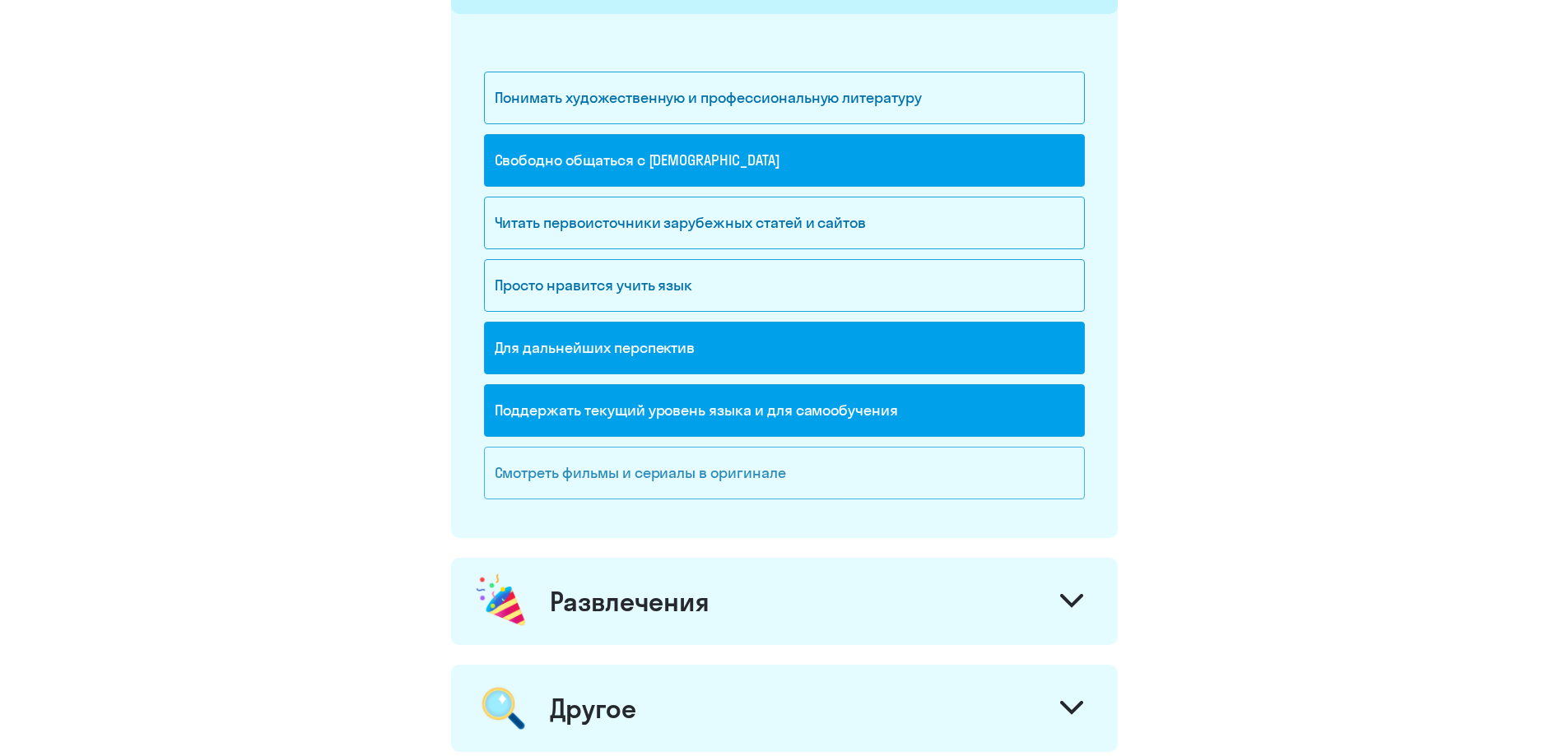
click at [884, 480] on div "Смотреть фильмы и сериалы в оригинале" at bounding box center [784, 472] width 601 height 53
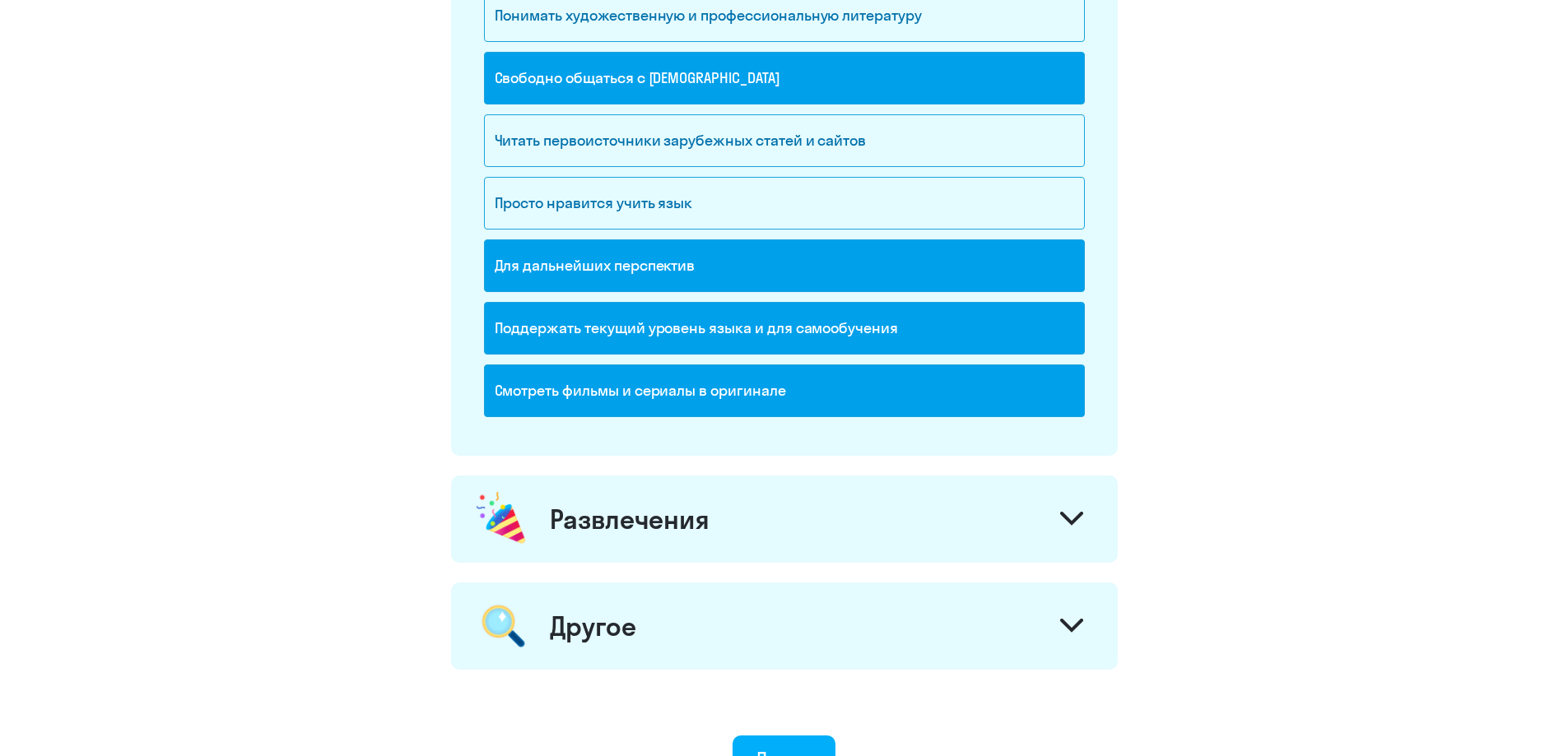
scroll to position [1337, 0]
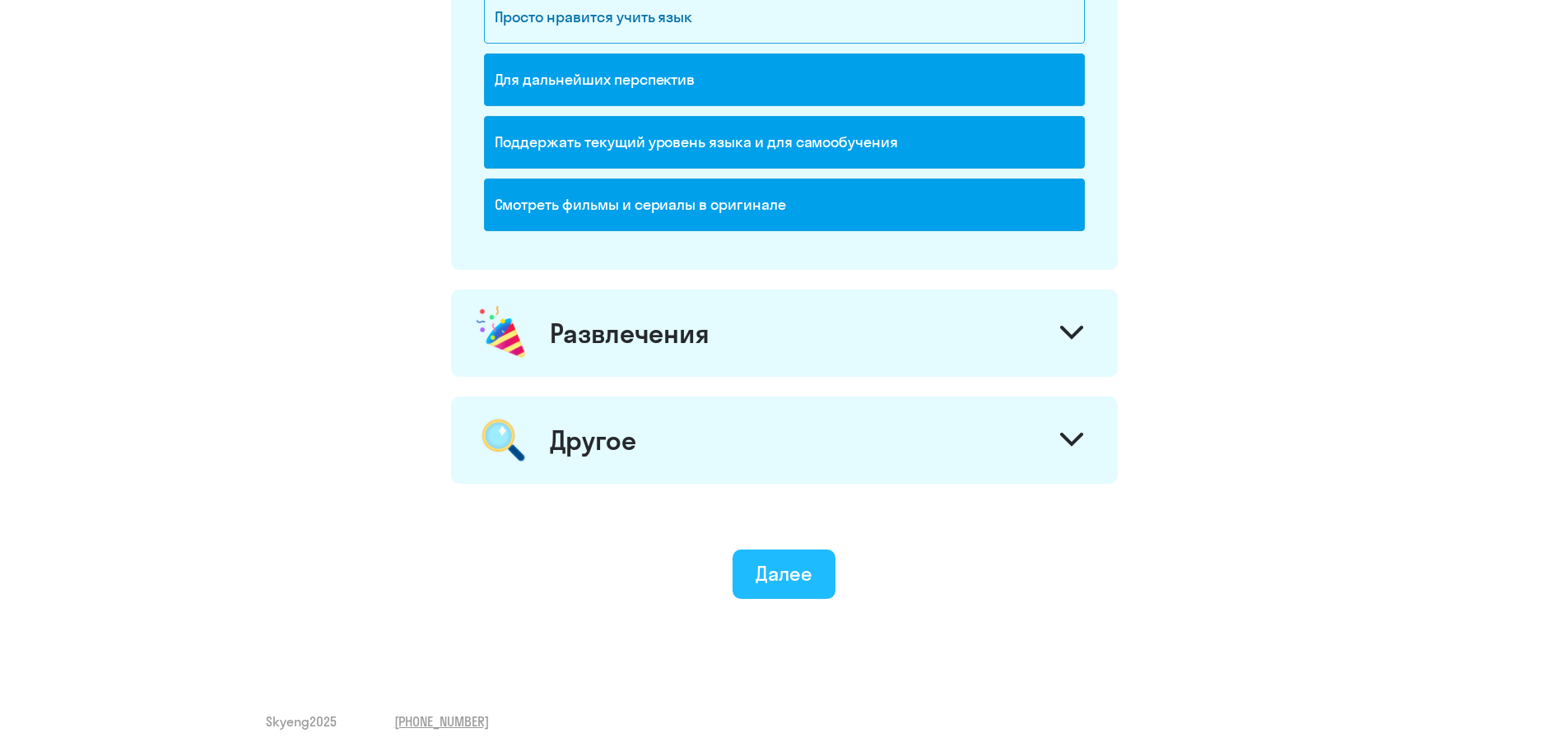
click at [783, 577] on div "Далее" at bounding box center [783, 573] width 57 height 26
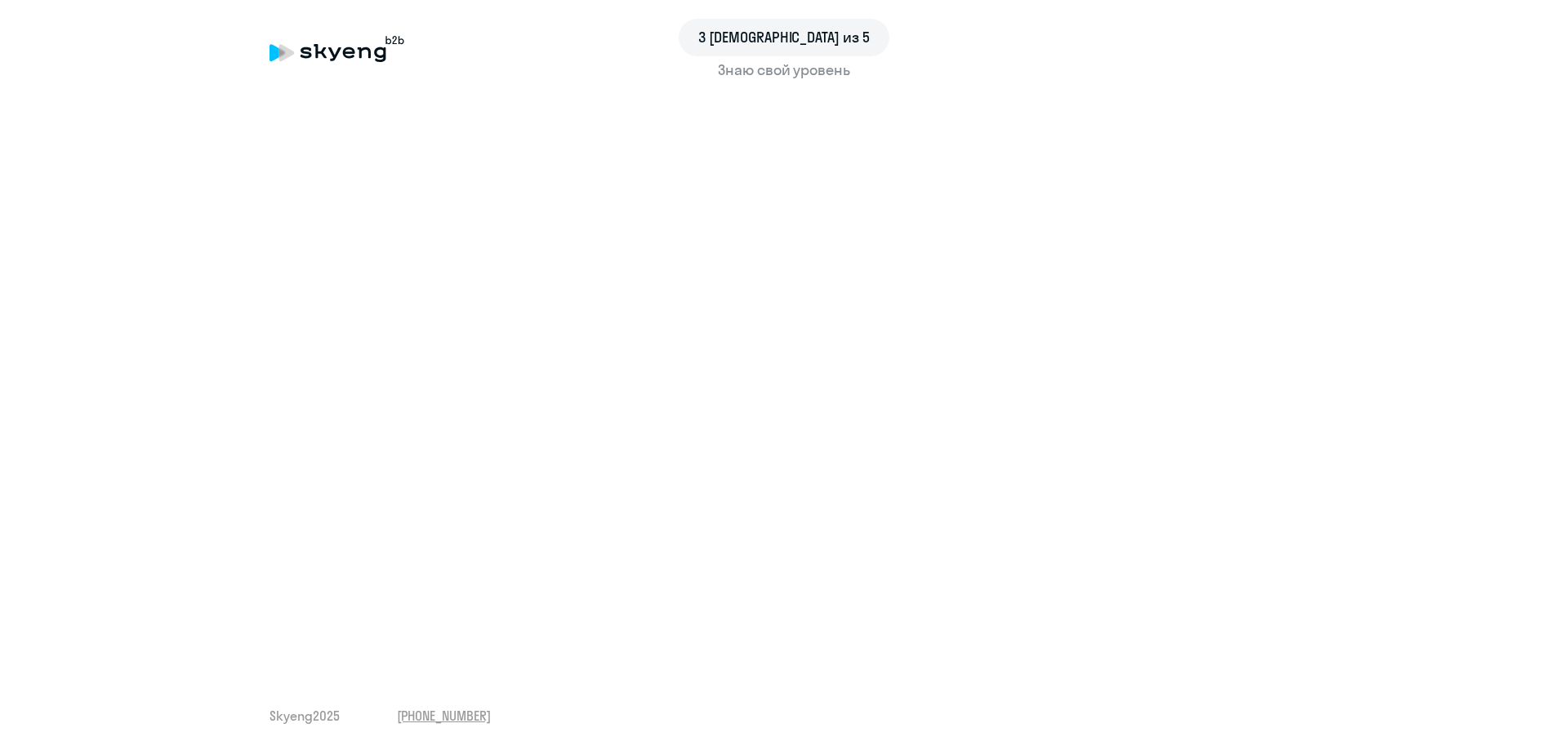
click at [783, 33] on span "3 [DEMOGRAPHIC_DATA] из 5" at bounding box center [784, 37] width 171 height 21
click at [807, 37] on span "3 [DEMOGRAPHIC_DATA] из 5" at bounding box center [784, 37] width 171 height 21
